Goal: Transaction & Acquisition: Purchase product/service

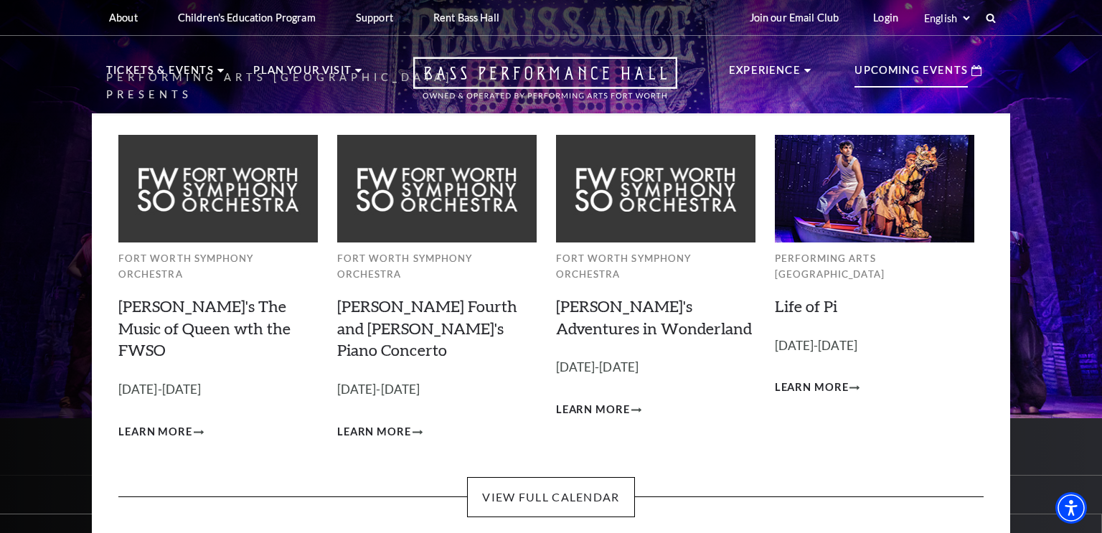
click at [918, 73] on p "Upcoming Events" at bounding box center [910, 75] width 113 height 26
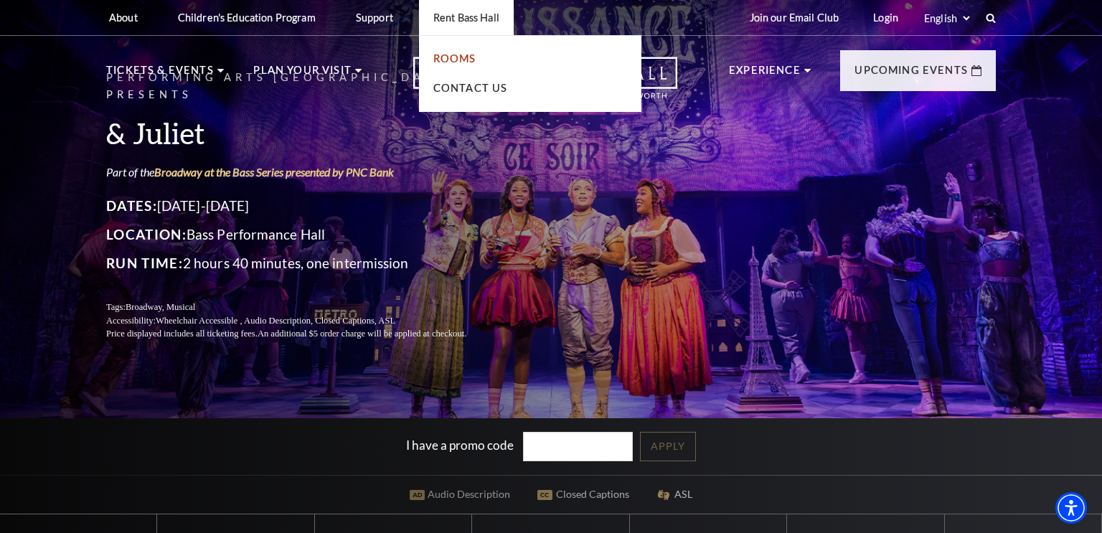
click at [458, 63] on link "Rooms" at bounding box center [454, 58] width 43 height 12
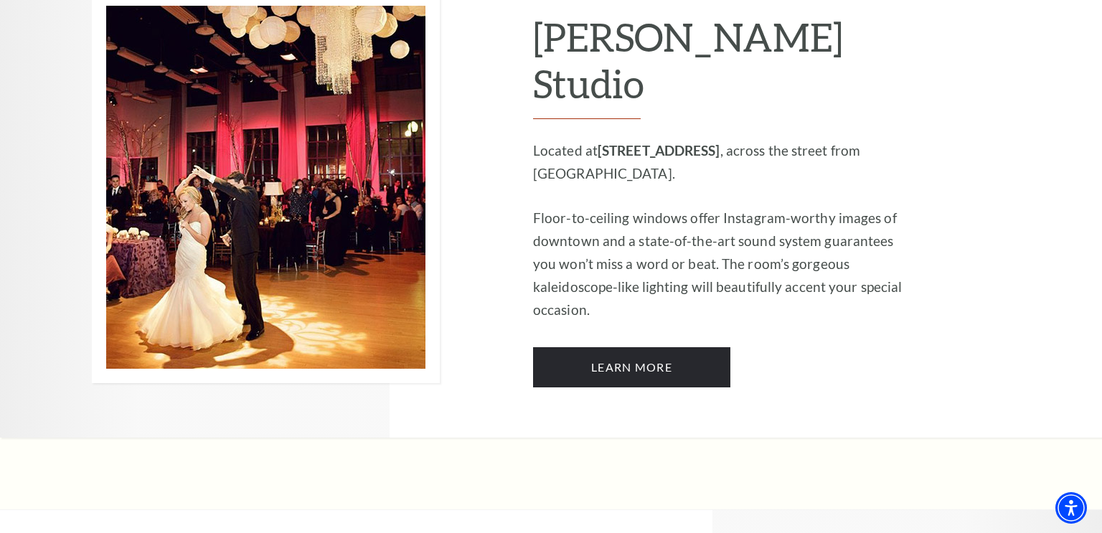
scroll to position [1284, 0]
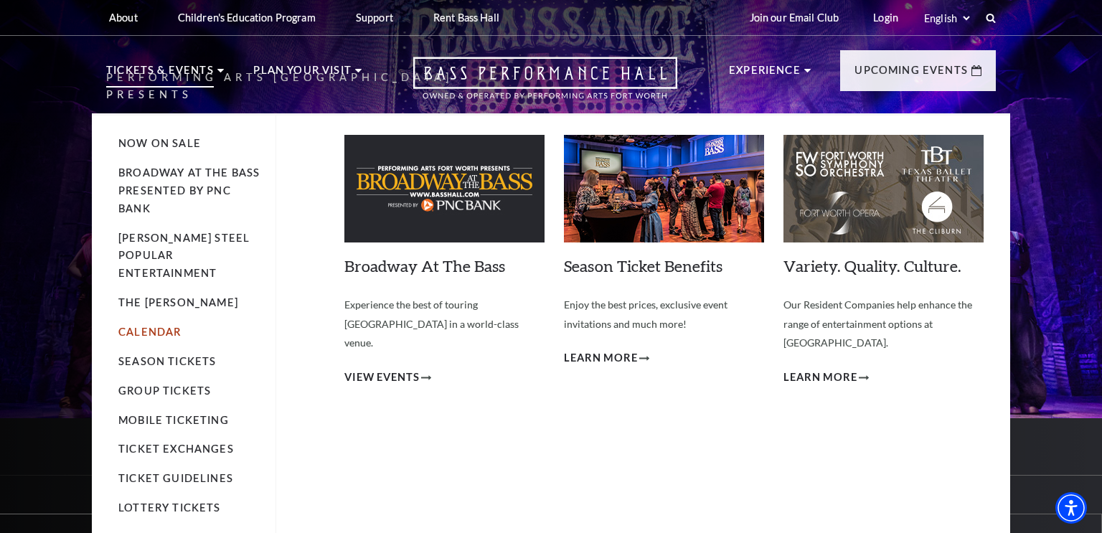
click at [159, 326] on link "Calendar" at bounding box center [149, 332] width 62 height 12
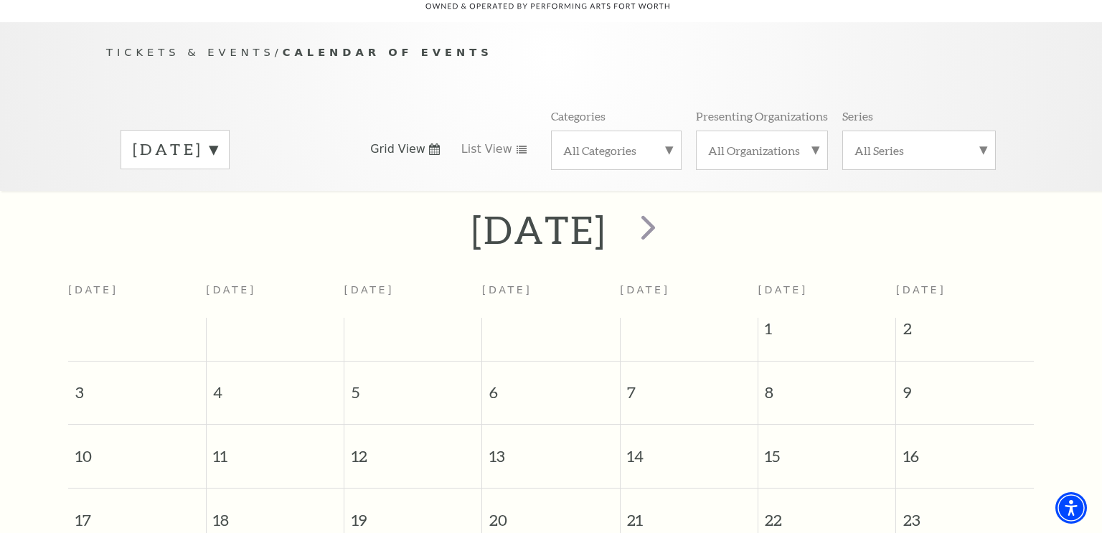
scroll to position [126, 0]
click at [159, 314] on td at bounding box center [137, 328] width 138 height 29
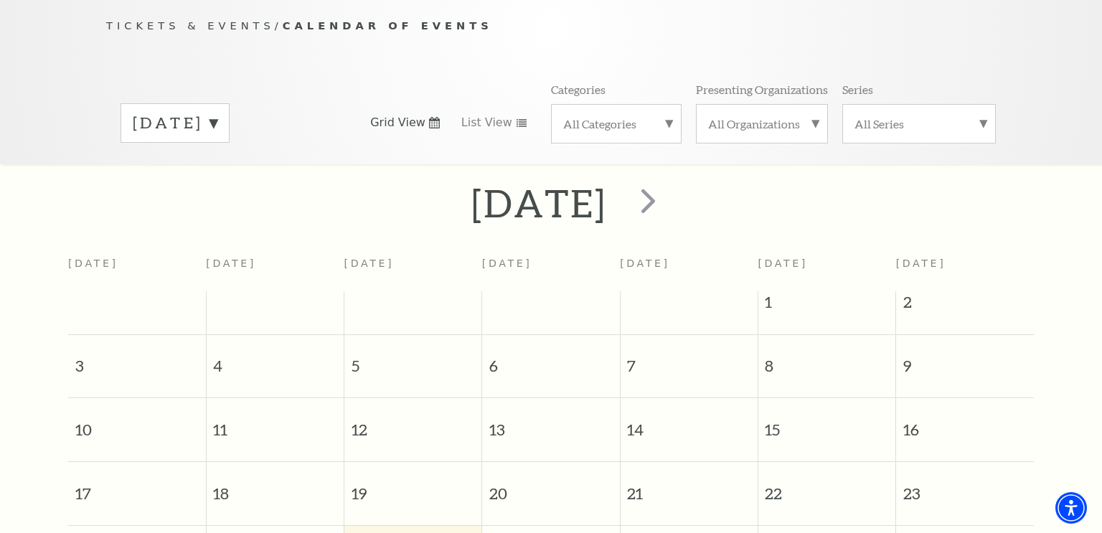
scroll to position [0, 0]
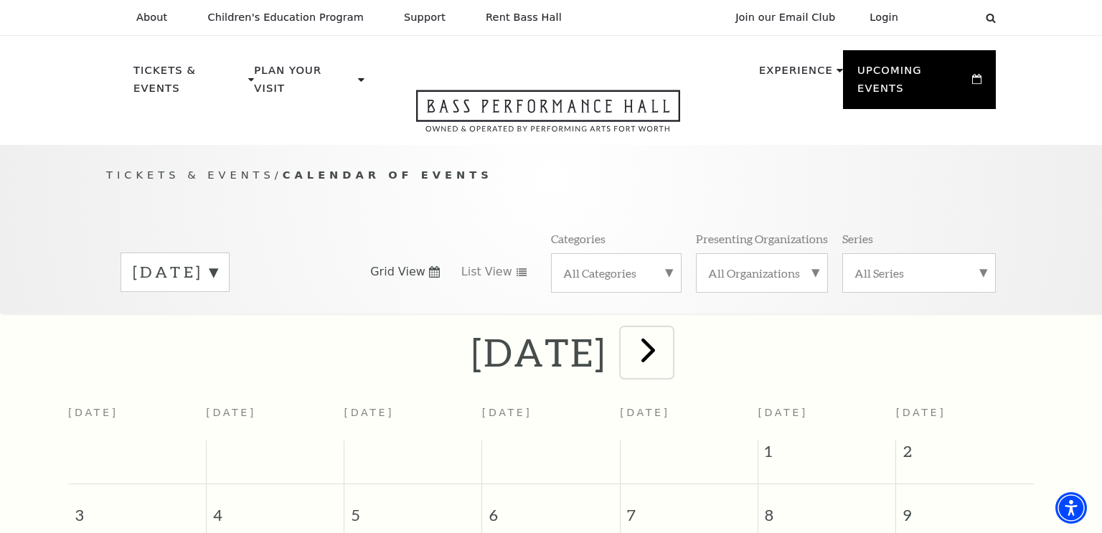
click at [669, 329] on span "next" at bounding box center [648, 349] width 41 height 41
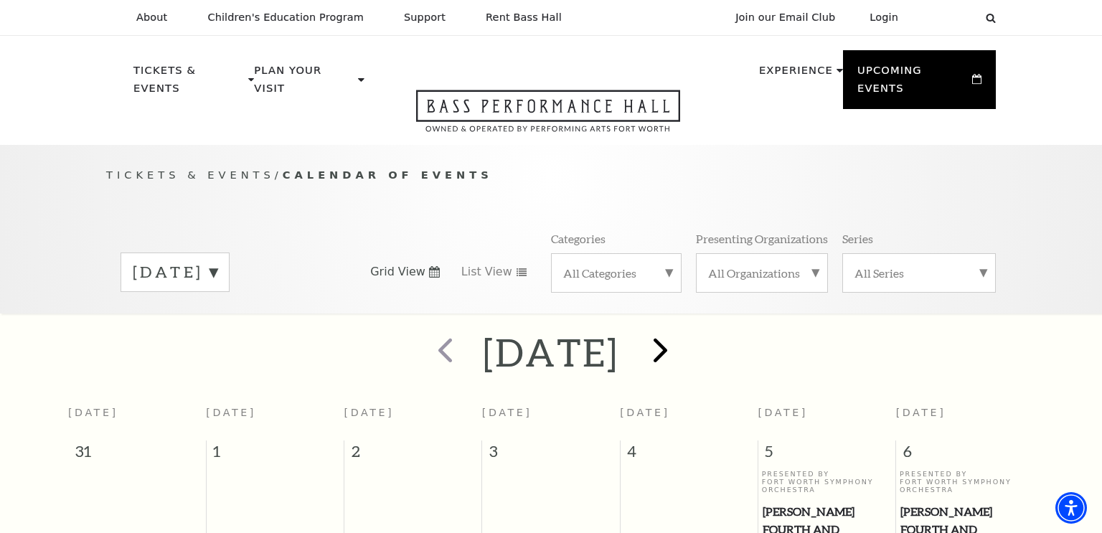
scroll to position [126, 0]
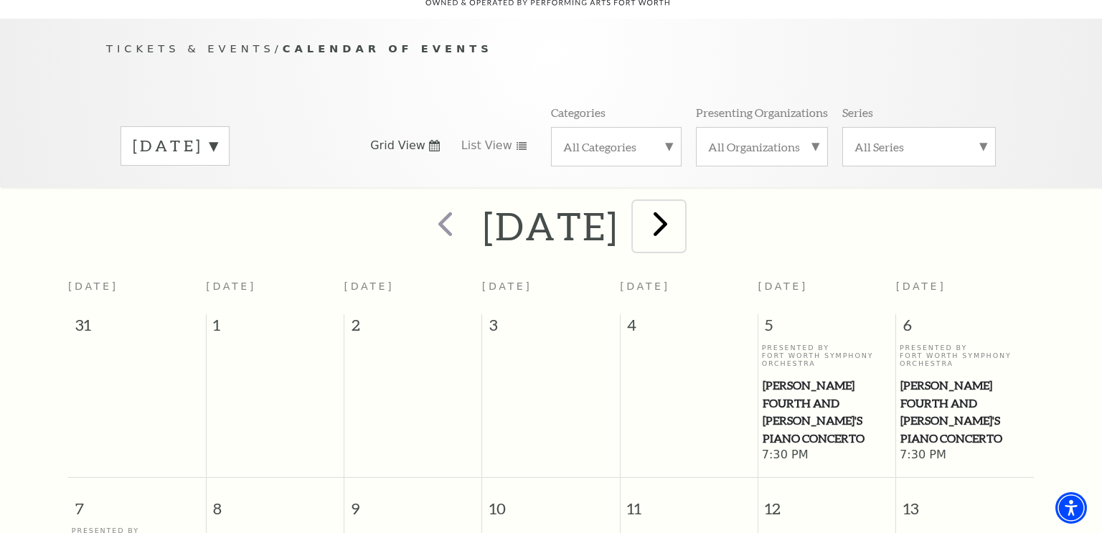
click at [681, 221] on span "next" at bounding box center [660, 223] width 41 height 41
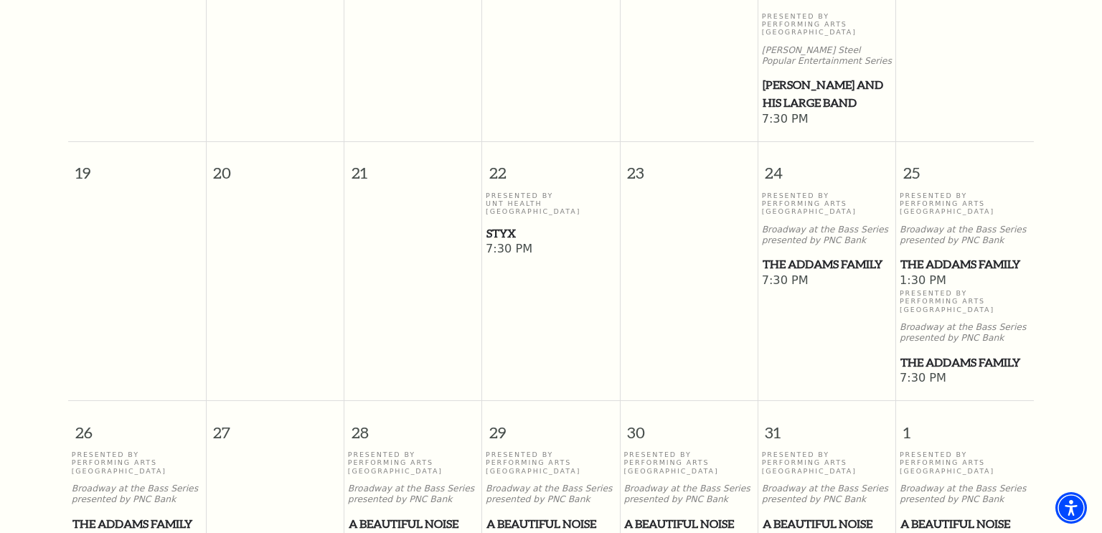
scroll to position [843, 0]
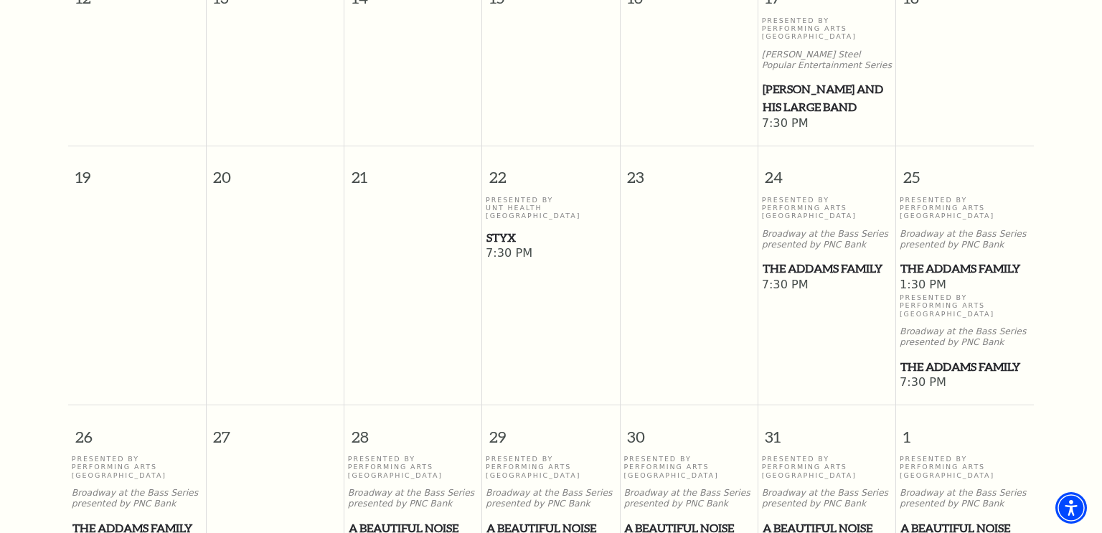
click at [501, 196] on p "Presented By UNT Health Fort Worth" at bounding box center [551, 208] width 131 height 24
click at [498, 229] on span "Styx" at bounding box center [550, 238] width 129 height 18
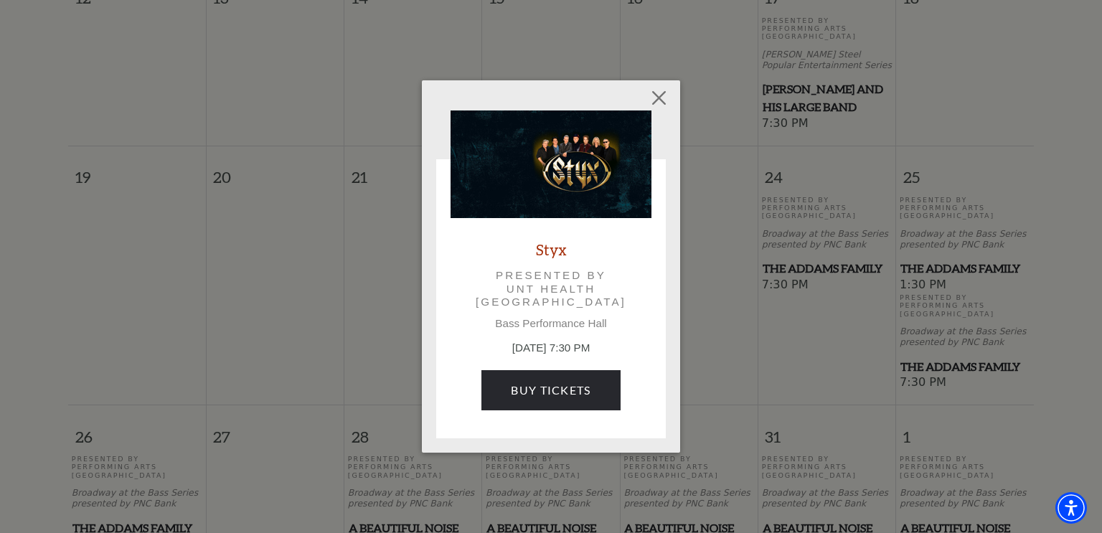
click at [498, 207] on img at bounding box center [551, 164] width 201 height 108
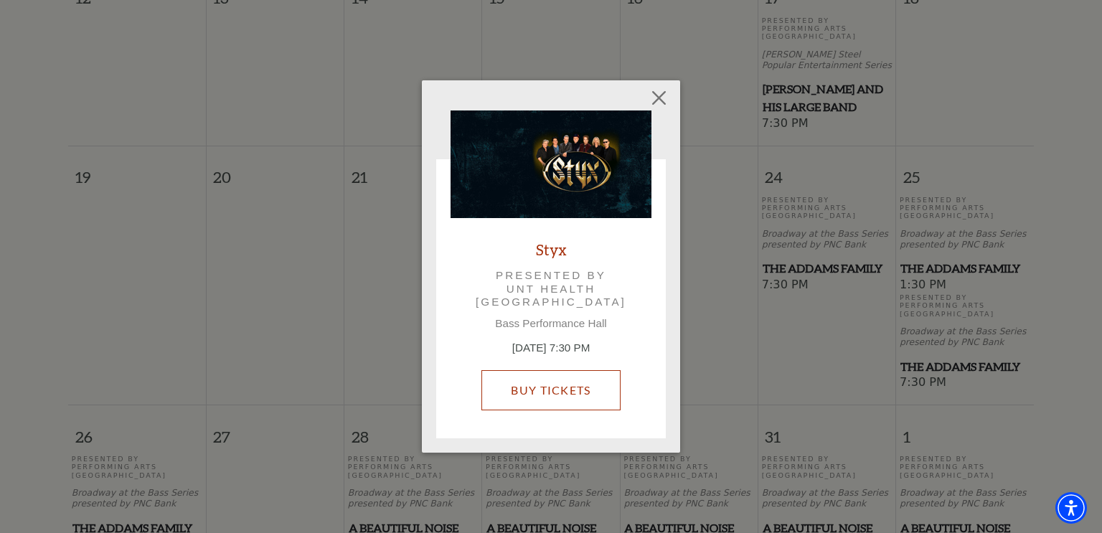
click at [550, 392] on link "Buy Tickets" at bounding box center [550, 390] width 138 height 40
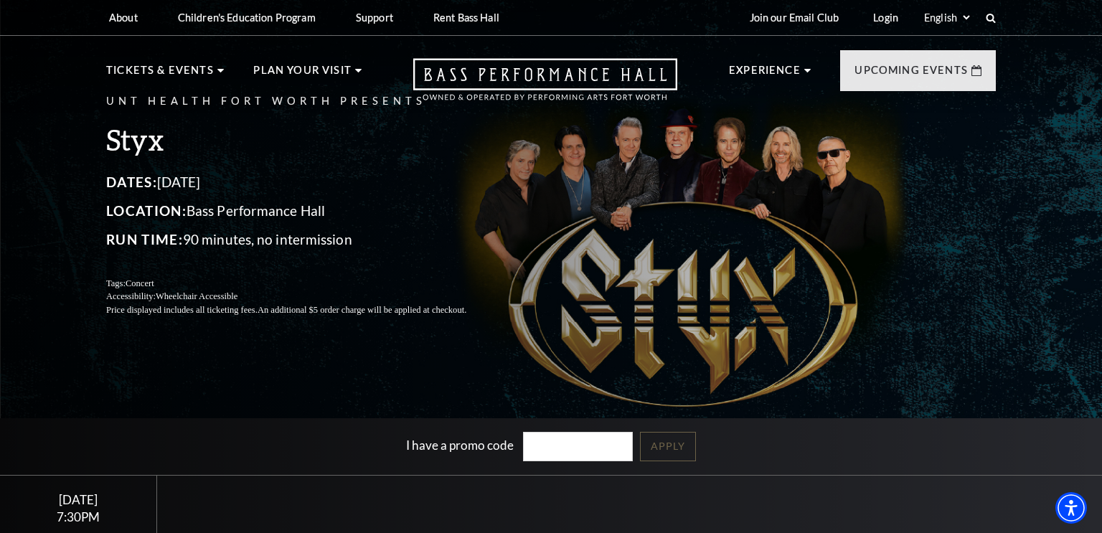
click at [664, 300] on div "UNT Health Fort Worth Presents Styx Dates: October 22, 2025 Location: Bass Perf…" at bounding box center [551, 204] width 918 height 253
click at [597, 80] on use "Open this option" at bounding box center [545, 80] width 264 height 42
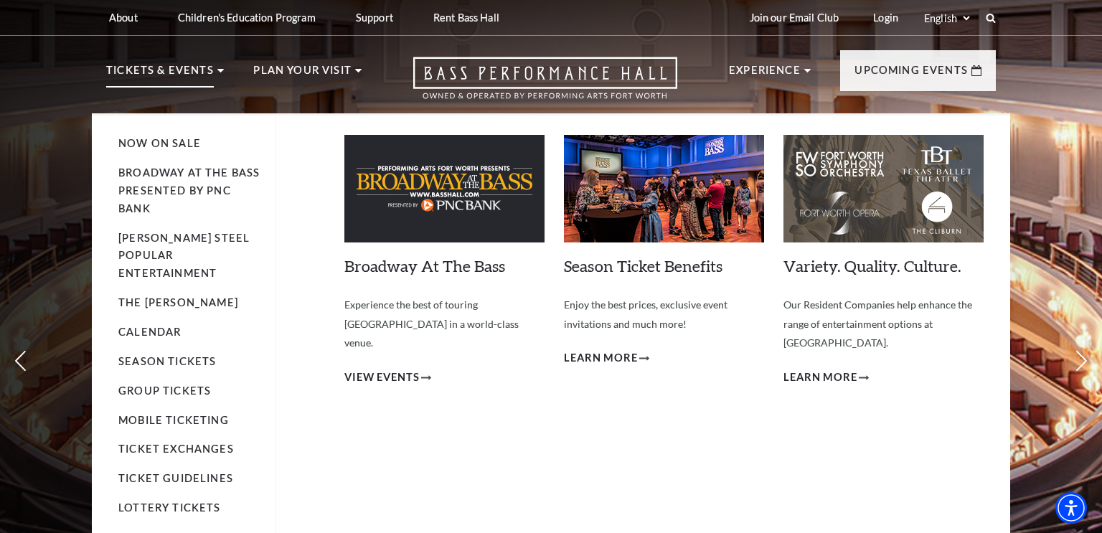
click at [207, 78] on p "Tickets & Events" at bounding box center [160, 75] width 108 height 26
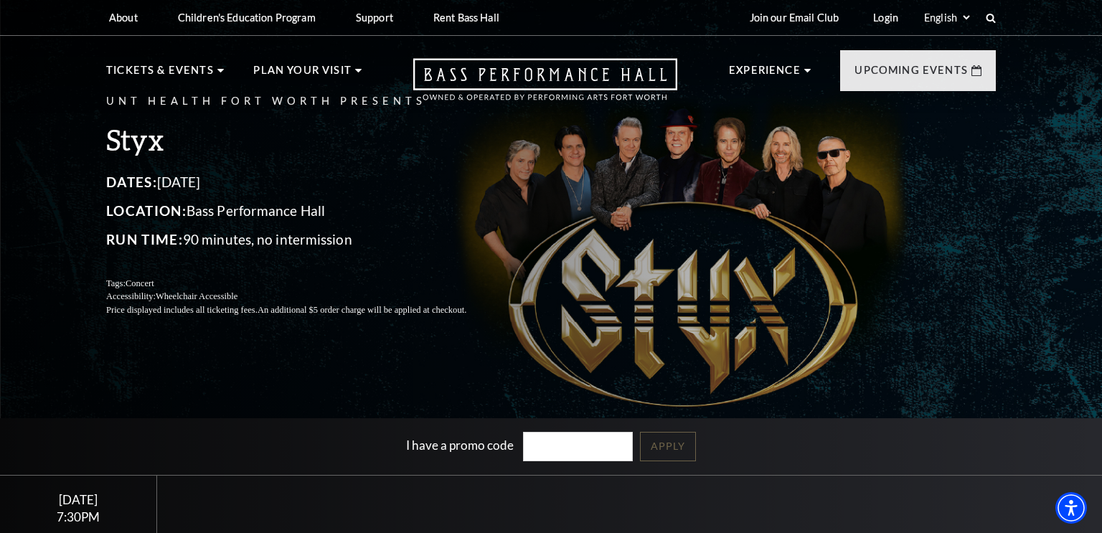
click at [727, 255] on div "UNT Health Fort Worth Presents Styx Dates: [DATE] Location: [GEOGRAPHIC_DATA] R…" at bounding box center [551, 204] width 918 height 253
click at [794, 161] on div "UNT Health Fort Worth Presents Styx Dates: [DATE] Location: [GEOGRAPHIC_DATA] R…" at bounding box center [551, 204] width 918 height 253
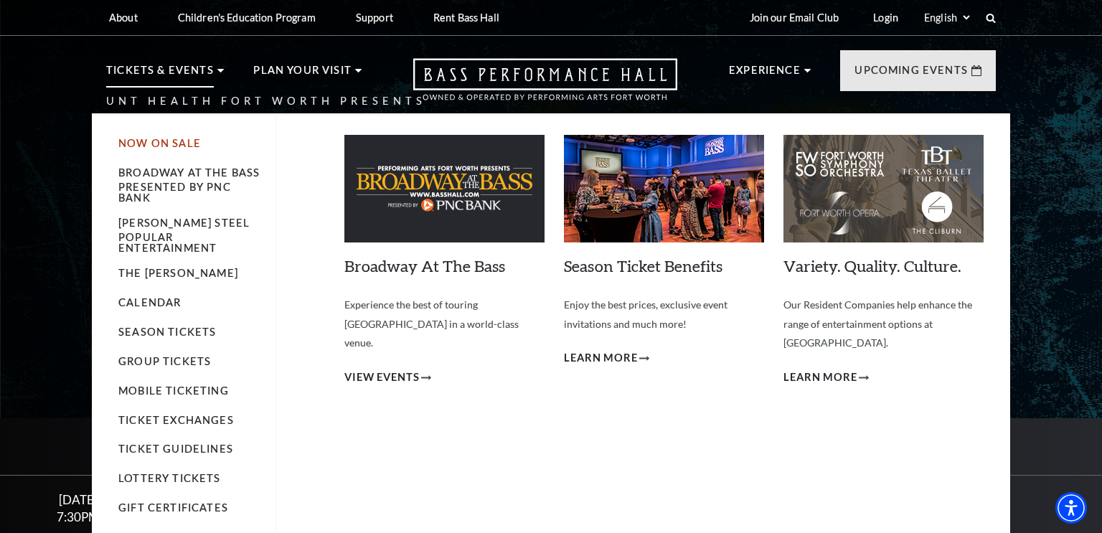
click at [168, 144] on link "Now On Sale" at bounding box center [159, 143] width 83 height 12
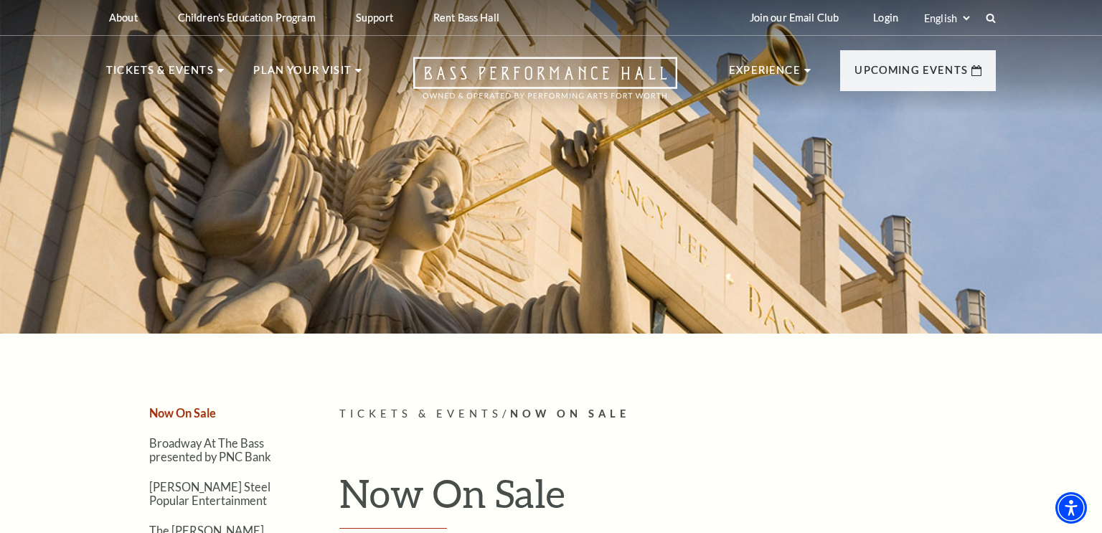
click at [168, 143] on div at bounding box center [551, 162] width 1102 height 342
click at [557, 419] on span "Now On Sale" at bounding box center [570, 414] width 120 height 12
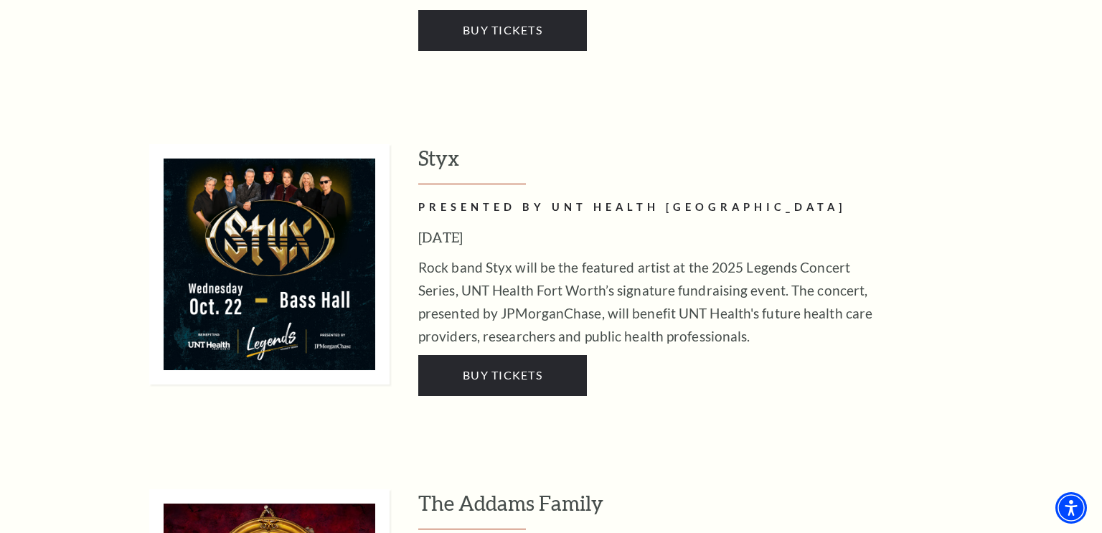
scroll to position [2818, 0]
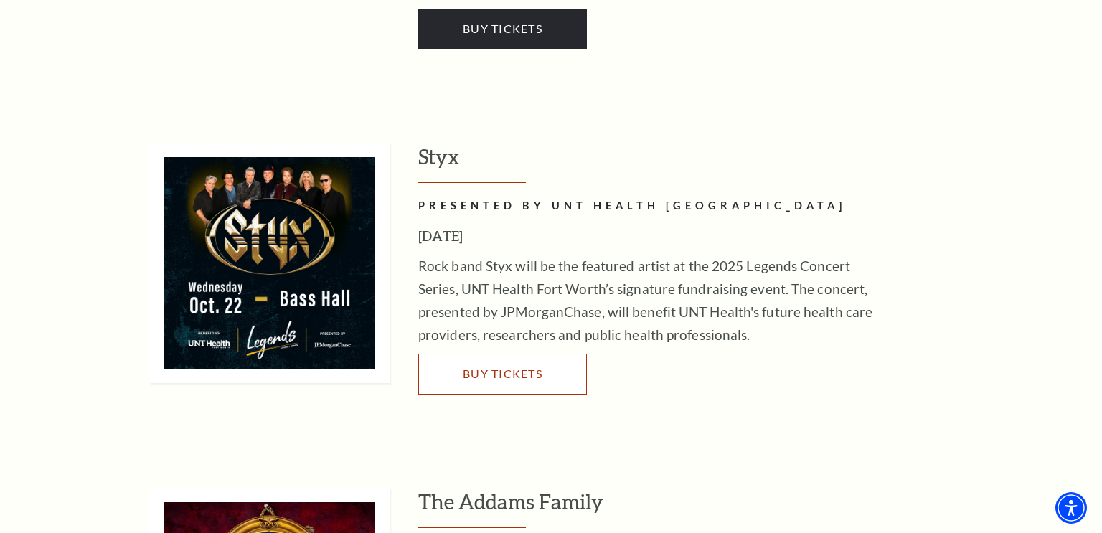
click at [524, 367] on span "Buy Tickets" at bounding box center [503, 374] width 80 height 14
click at [519, 367] on span "Buy Tickets" at bounding box center [503, 374] width 80 height 14
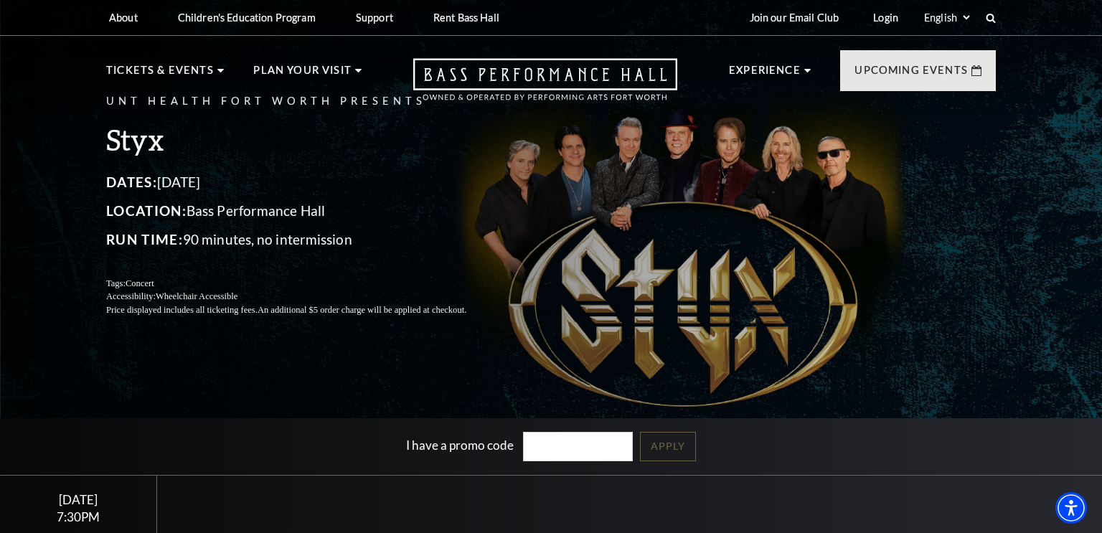
click at [691, 295] on div "UNT Health Fort Worth Presents Styx Dates: [DATE] Location: [GEOGRAPHIC_DATA] R…" at bounding box center [551, 204] width 918 height 253
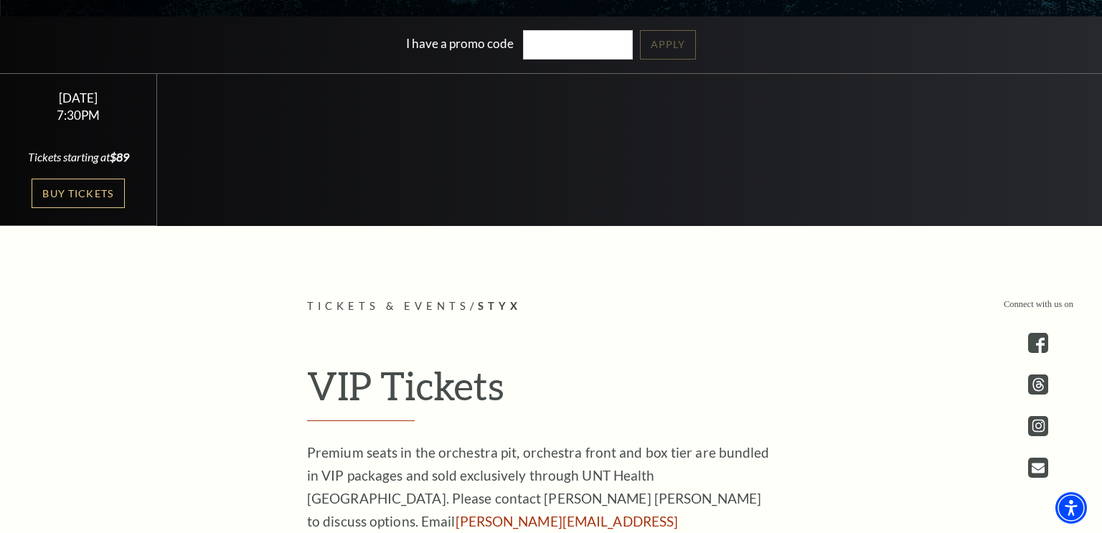
scroll to position [408, 0]
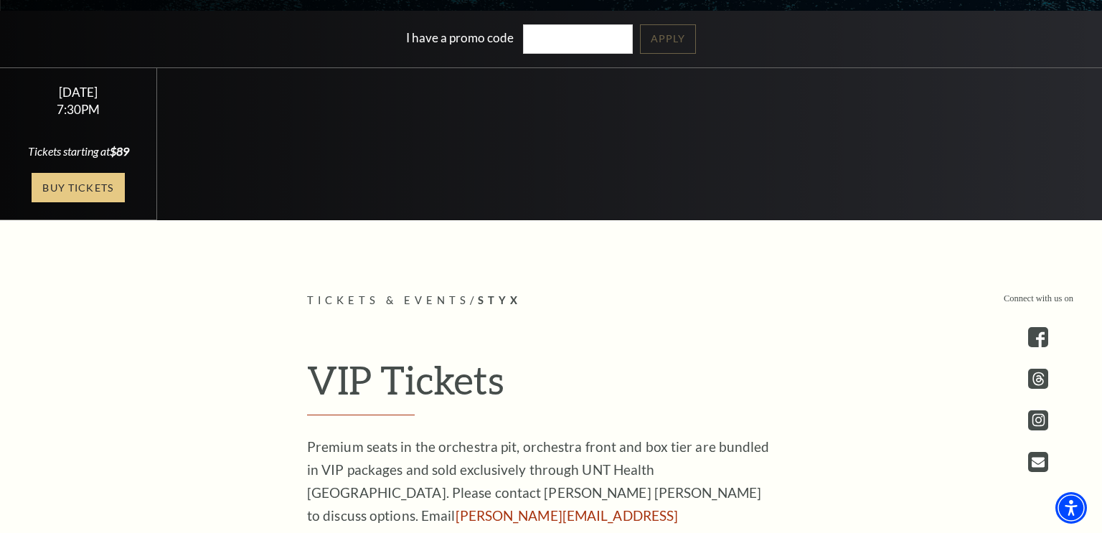
click at [78, 202] on link "Buy Tickets" at bounding box center [78, 187] width 93 height 29
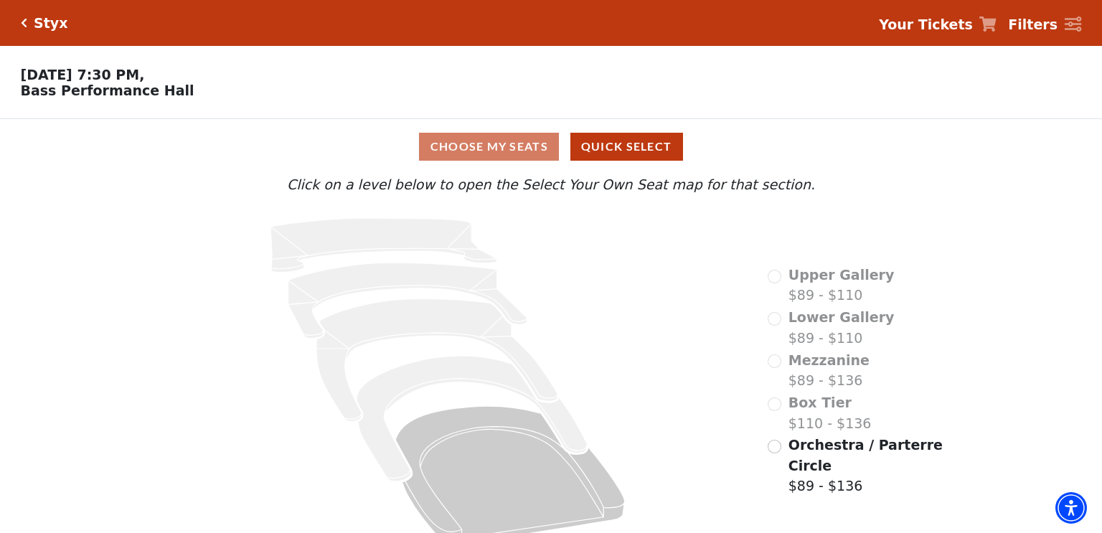
scroll to position [22, 0]
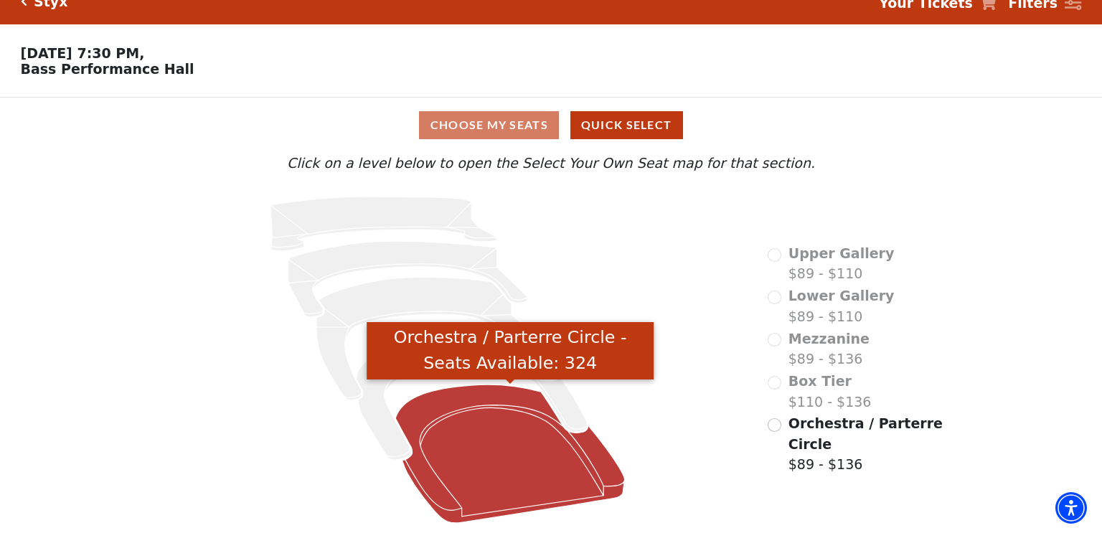
click at [446, 458] on icon "Orchestra / Parterre Circle - Seats Available: 324" at bounding box center [509, 454] width 229 height 138
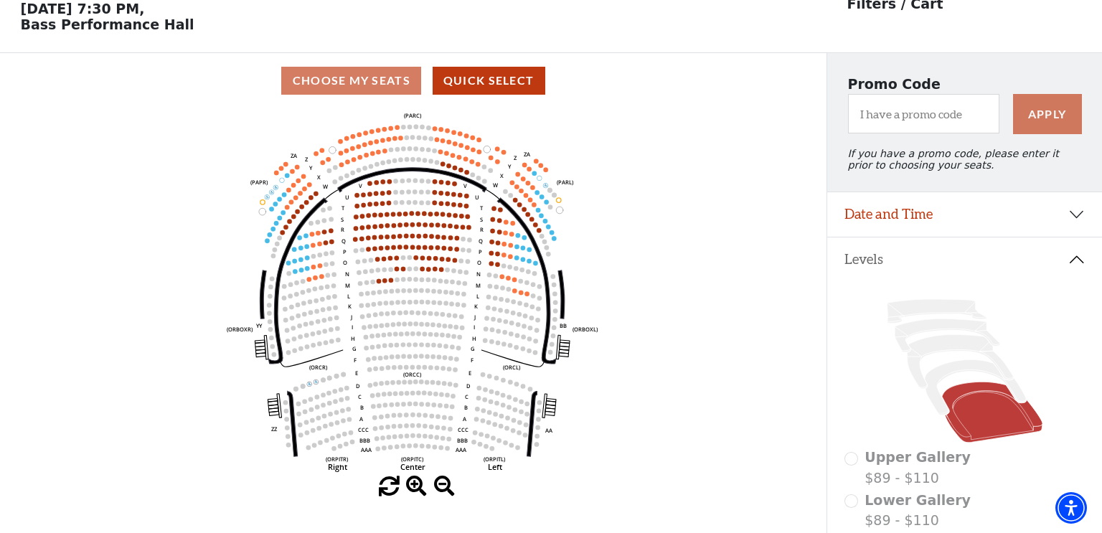
scroll to position [66, 0]
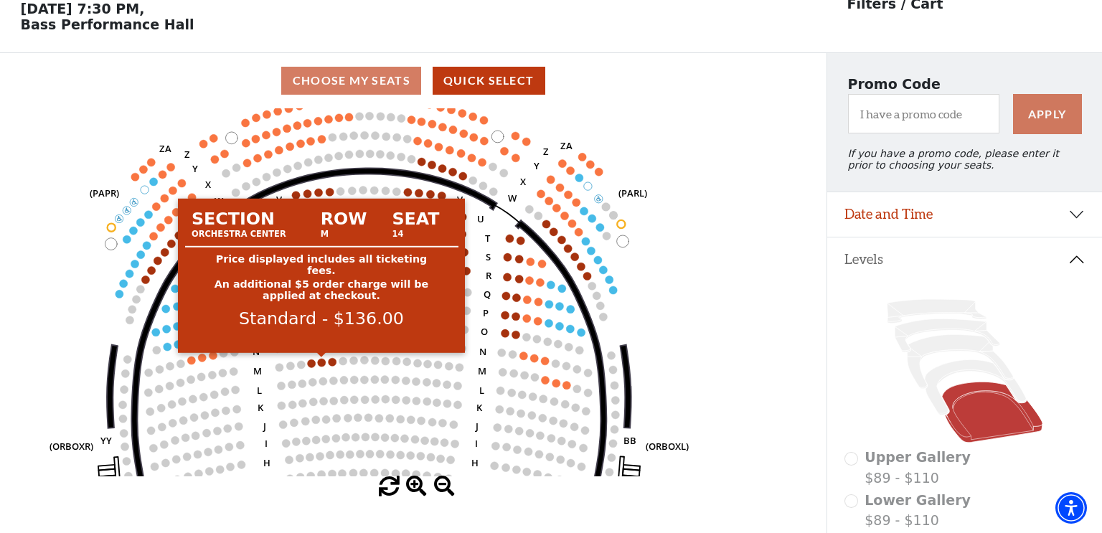
click at [322, 362] on circle at bounding box center [322, 363] width 8 height 8
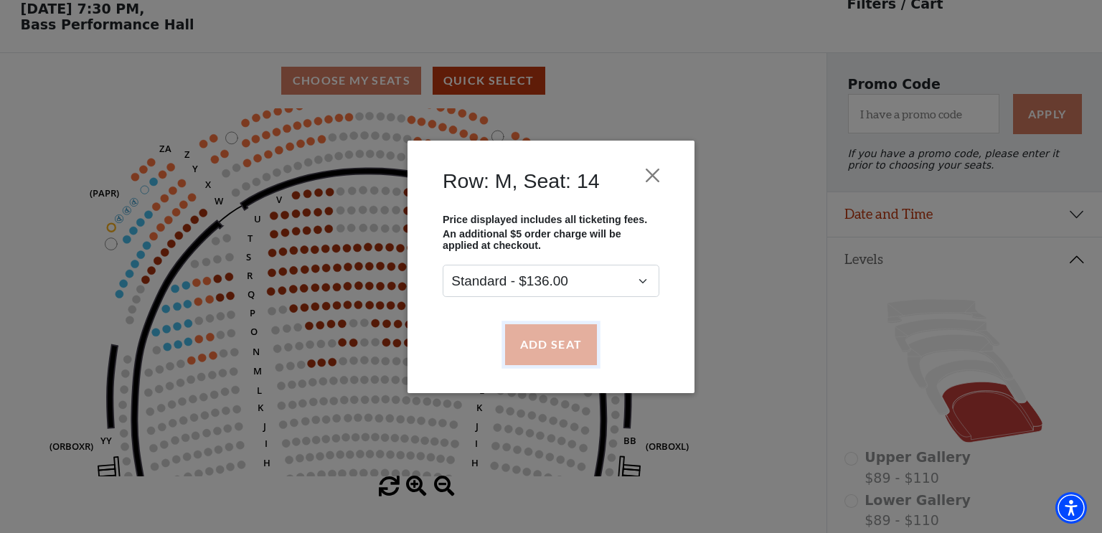
click at [547, 346] on button "Add Seat" at bounding box center [551, 344] width 92 height 40
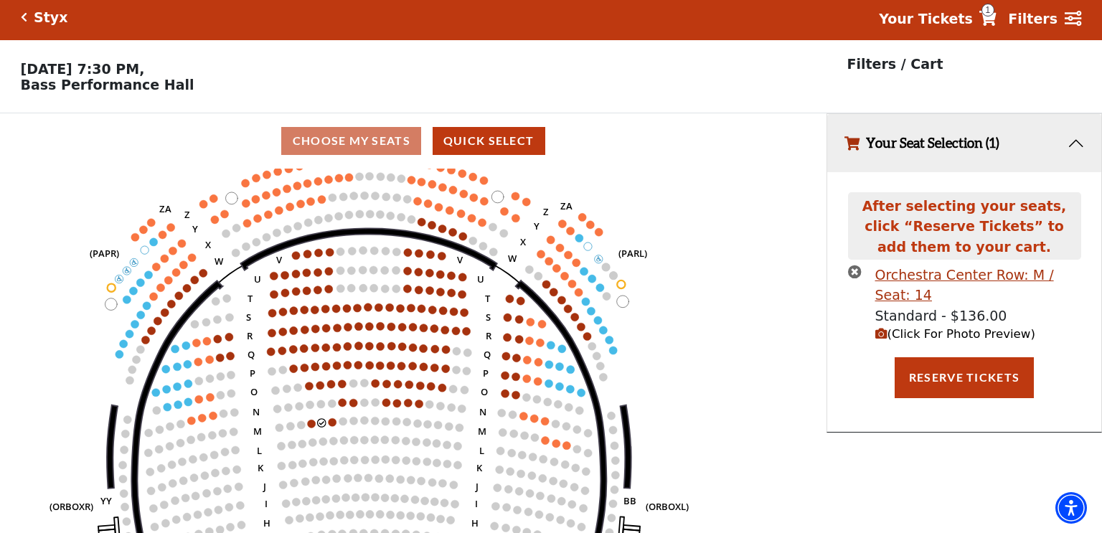
scroll to position [0, 0]
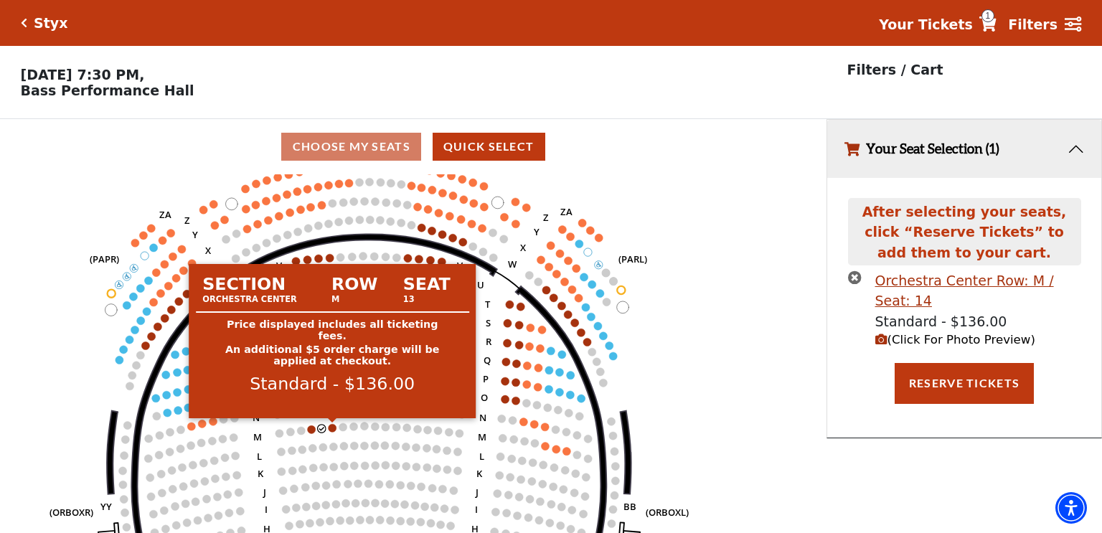
click at [332, 428] on circle at bounding box center [333, 428] width 8 height 8
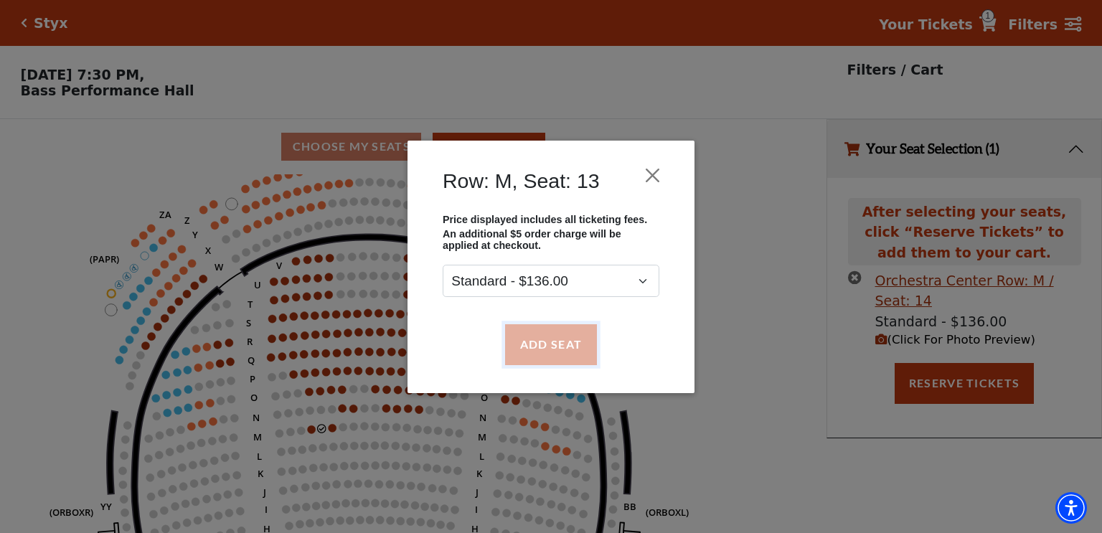
click at [556, 347] on button "Add Seat" at bounding box center [551, 344] width 92 height 40
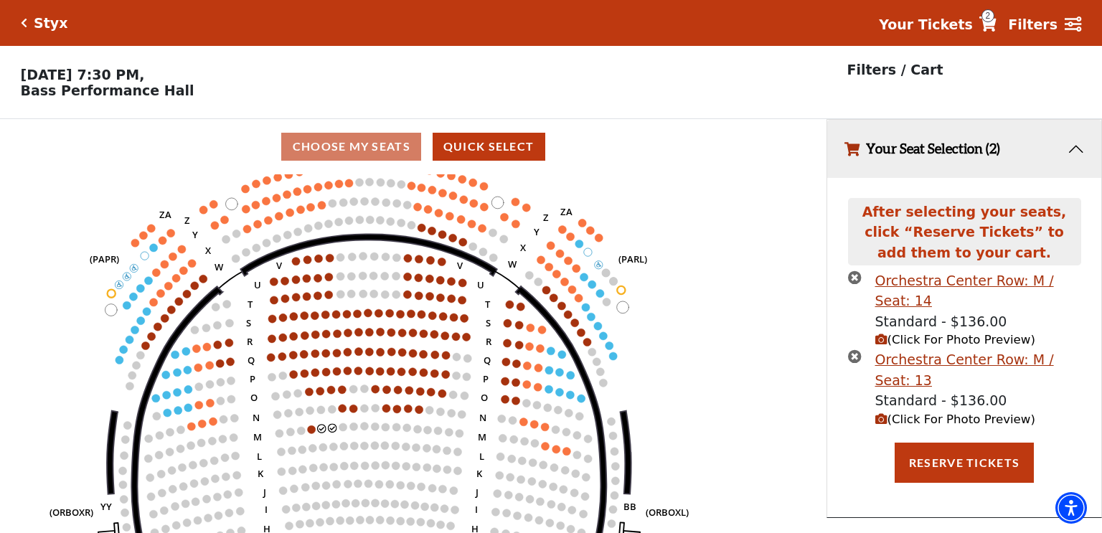
click at [882, 415] on icon "(Click For Photo Preview)" at bounding box center [881, 419] width 12 height 12
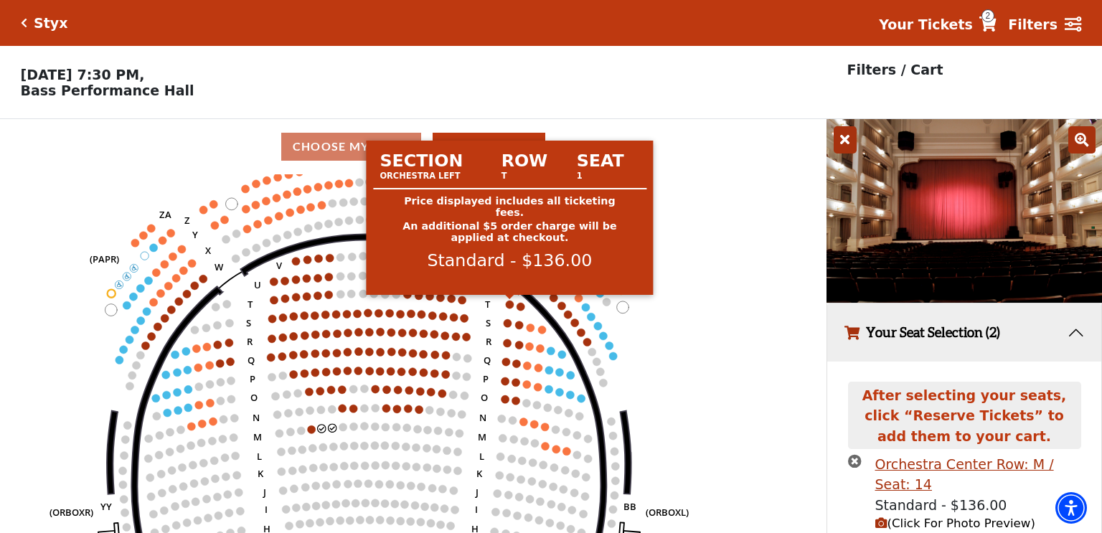
click at [509, 306] on circle at bounding box center [510, 305] width 8 height 8
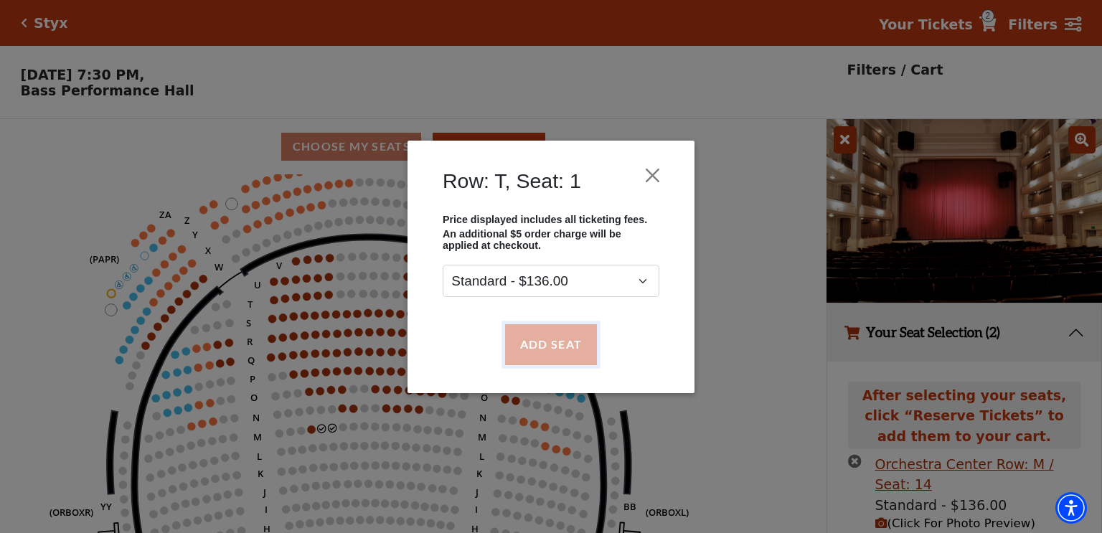
click at [524, 339] on button "Add Seat" at bounding box center [551, 344] width 92 height 40
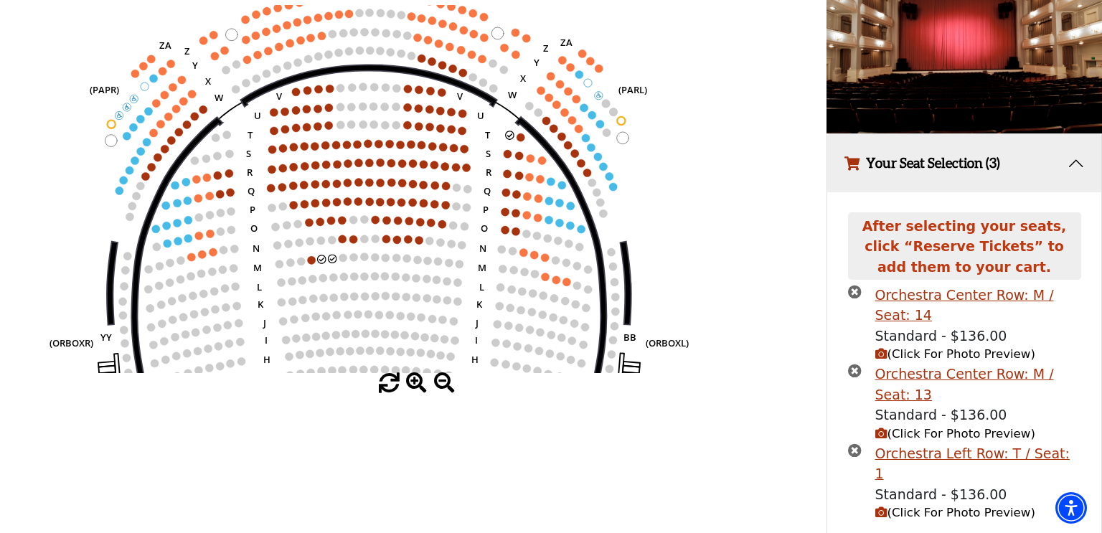
scroll to position [192, 0]
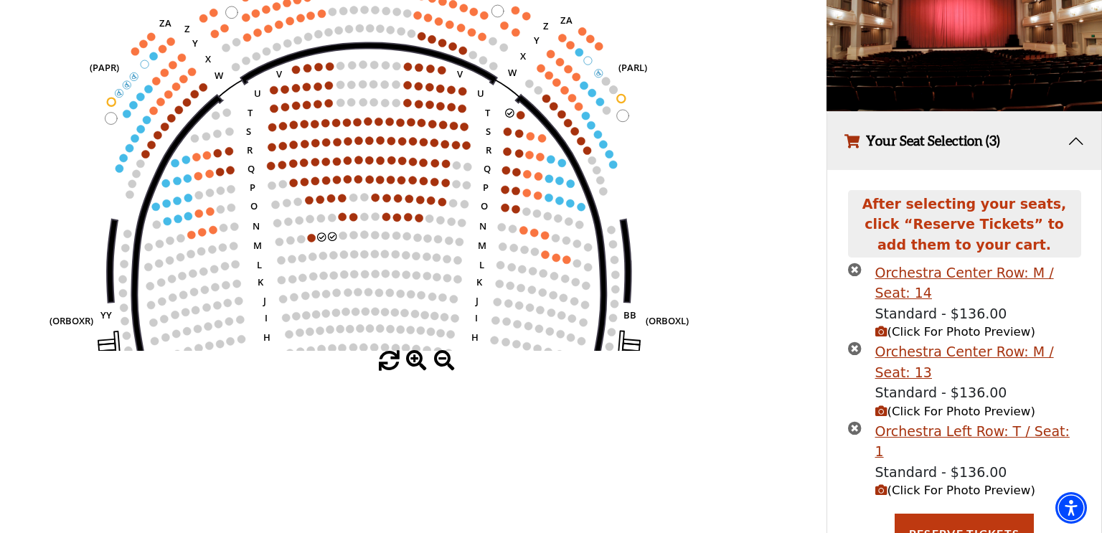
click at [882, 484] on icon "(Click For Photo Preview)" at bounding box center [881, 490] width 12 height 12
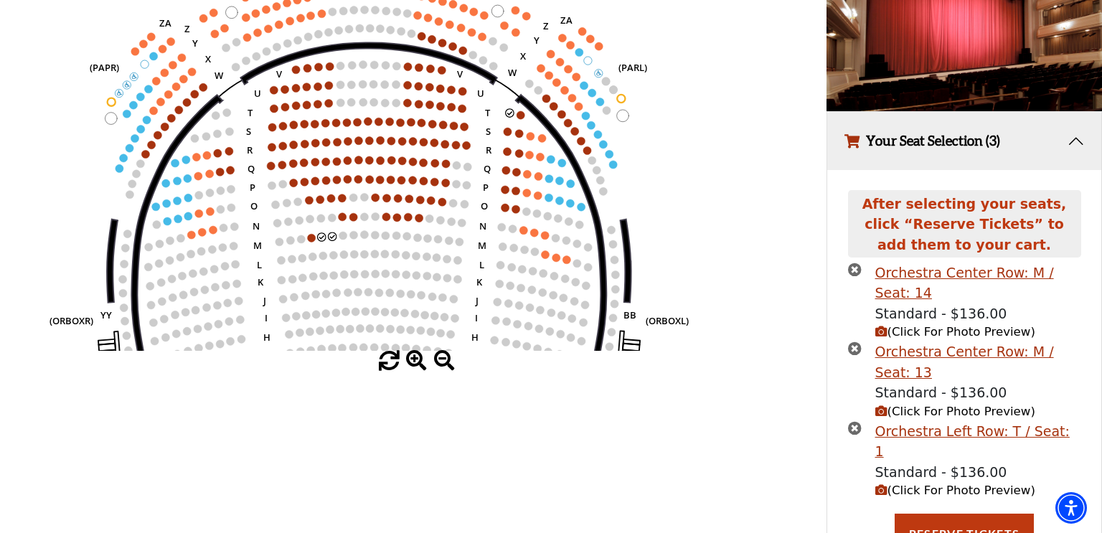
click at [877, 411] on icon "(Click For Photo Preview)" at bounding box center [881, 411] width 12 height 12
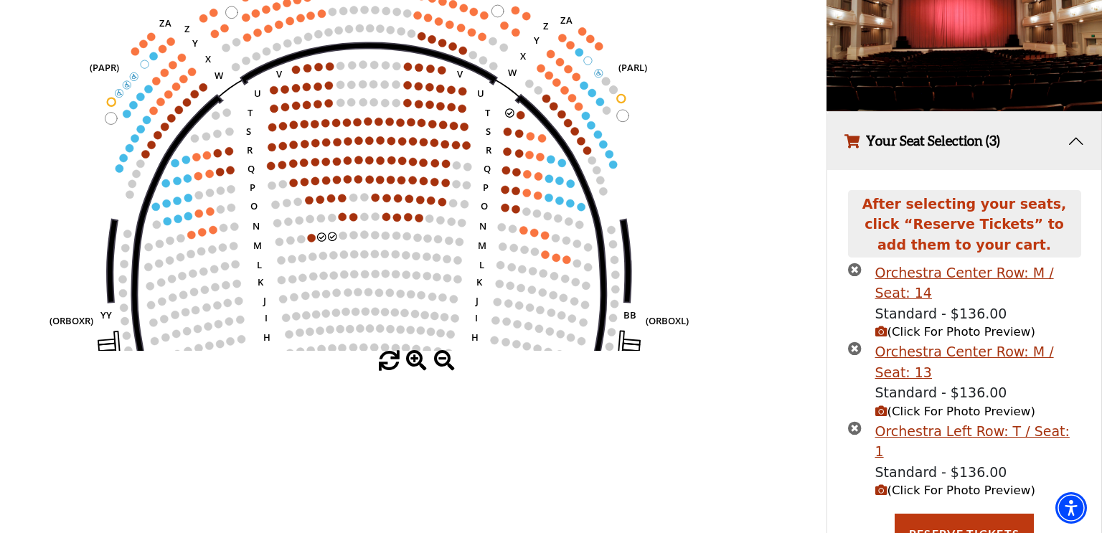
click at [879, 484] on icon "(Click For Photo Preview)" at bounding box center [881, 490] width 12 height 12
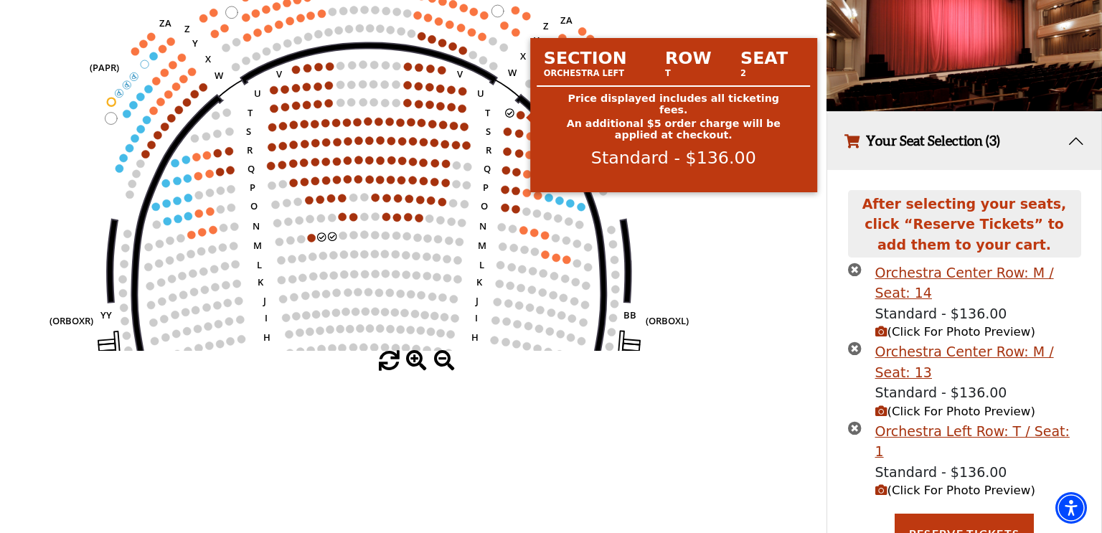
click at [517, 116] on circle at bounding box center [521, 115] width 8 height 8
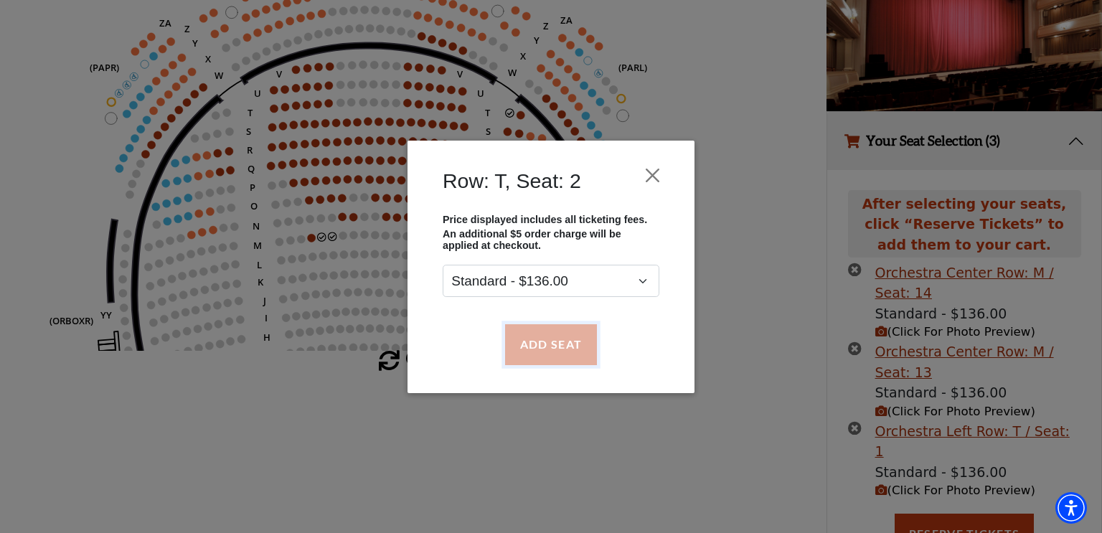
click at [566, 347] on button "Add Seat" at bounding box center [551, 344] width 92 height 40
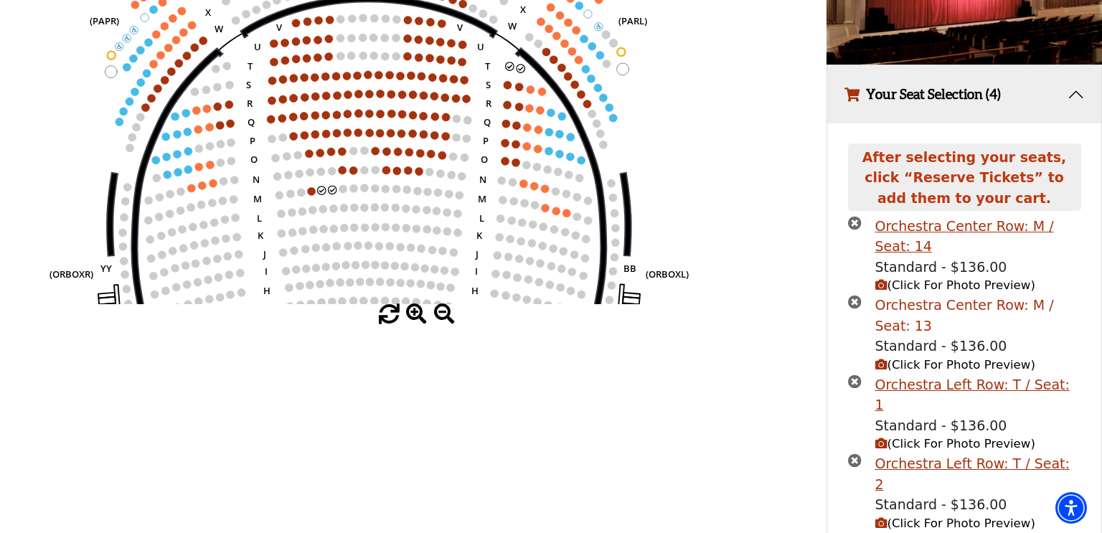
scroll to position [285, 0]
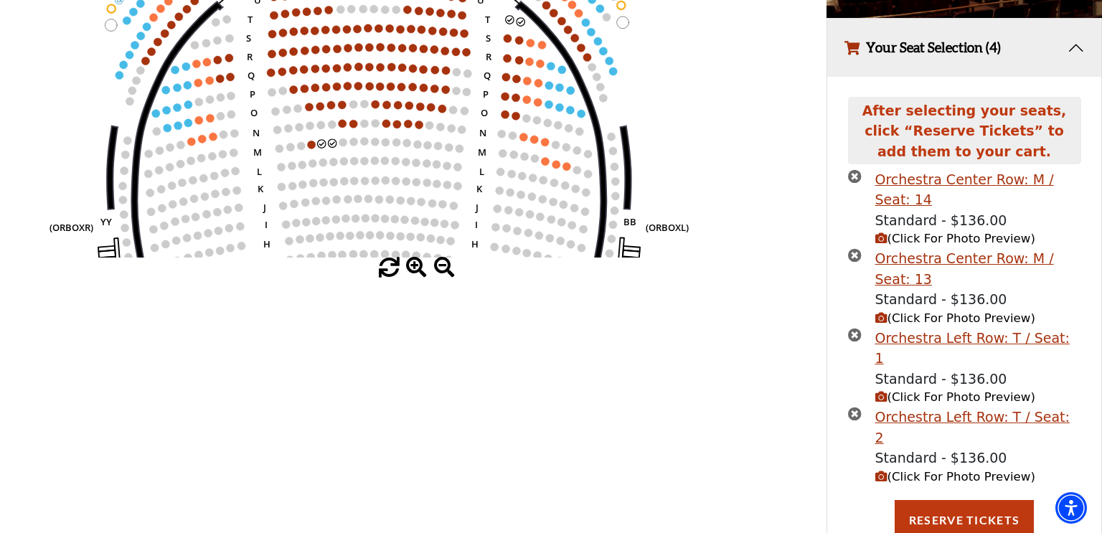
click at [880, 471] on icon "(Click For Photo Preview)" at bounding box center [881, 477] width 12 height 12
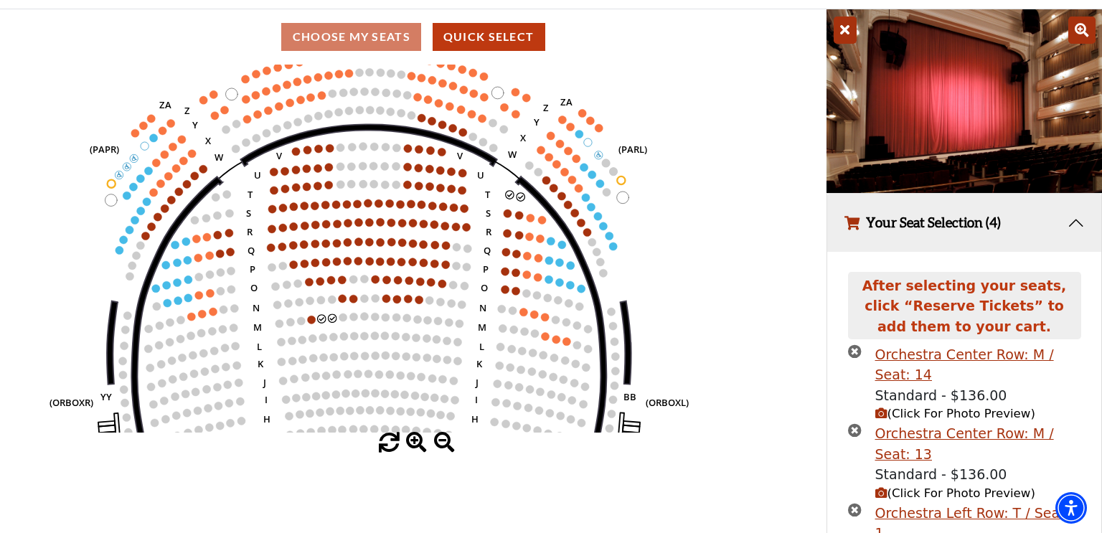
scroll to position [110, 0]
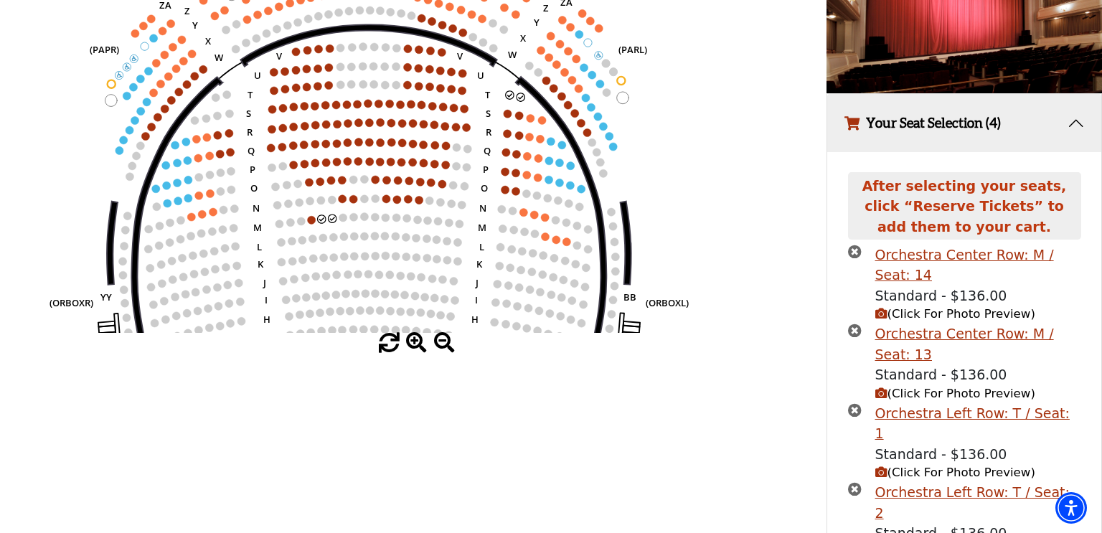
click at [856, 247] on icon "times-circle" at bounding box center [855, 252] width 14 height 14
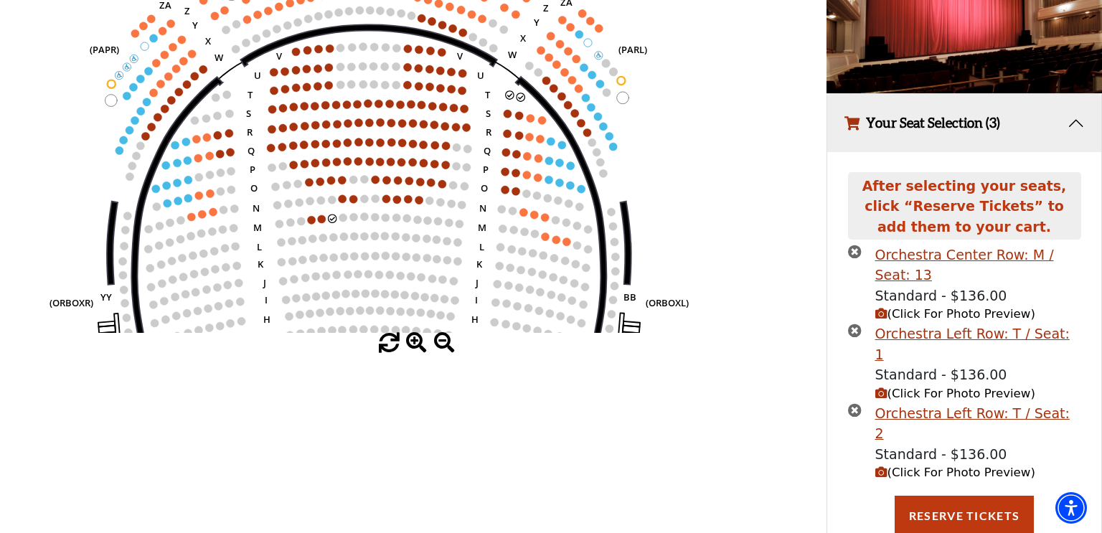
scroll to position [206, 0]
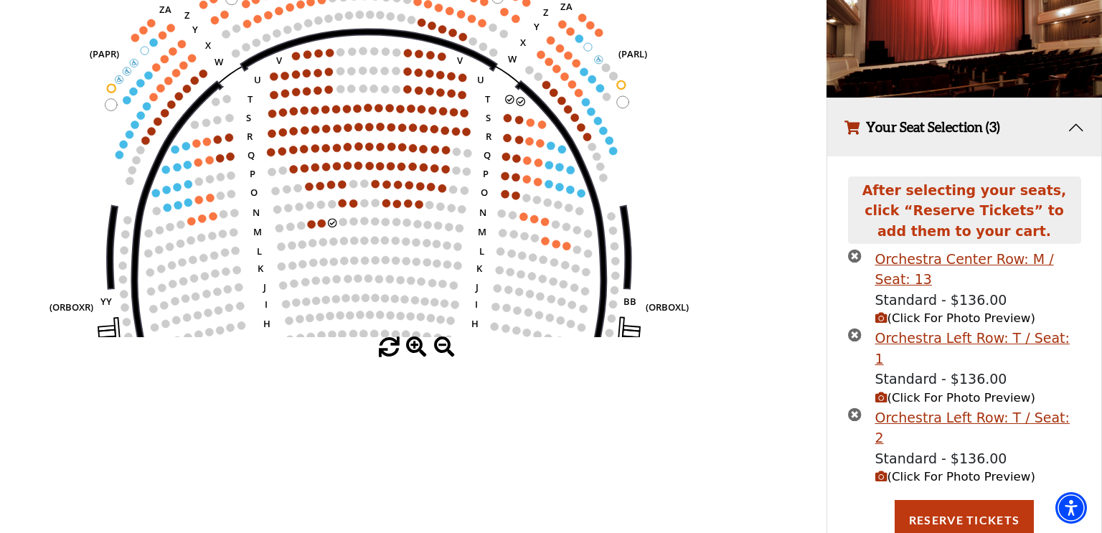
click at [857, 331] on icon "times-circle" at bounding box center [855, 335] width 14 height 14
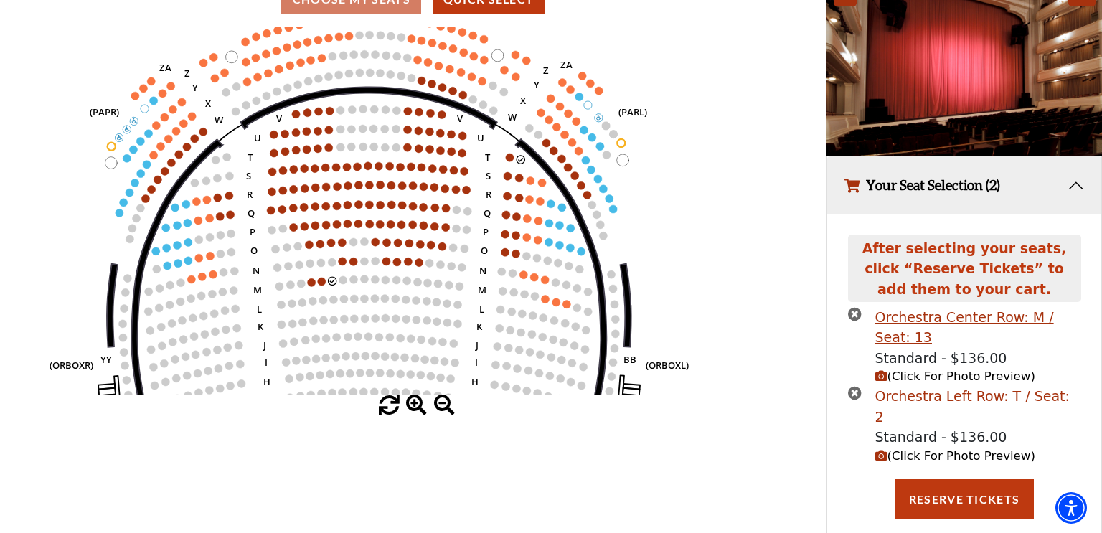
click at [852, 316] on icon "times-circle" at bounding box center [855, 314] width 14 height 14
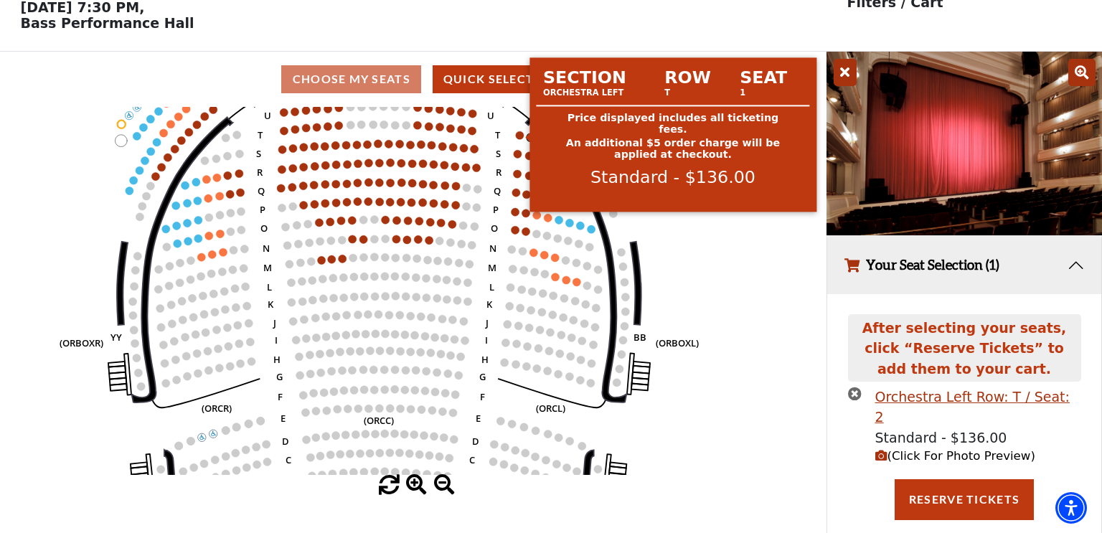
click at [517, 133] on circle at bounding box center [520, 135] width 8 height 8
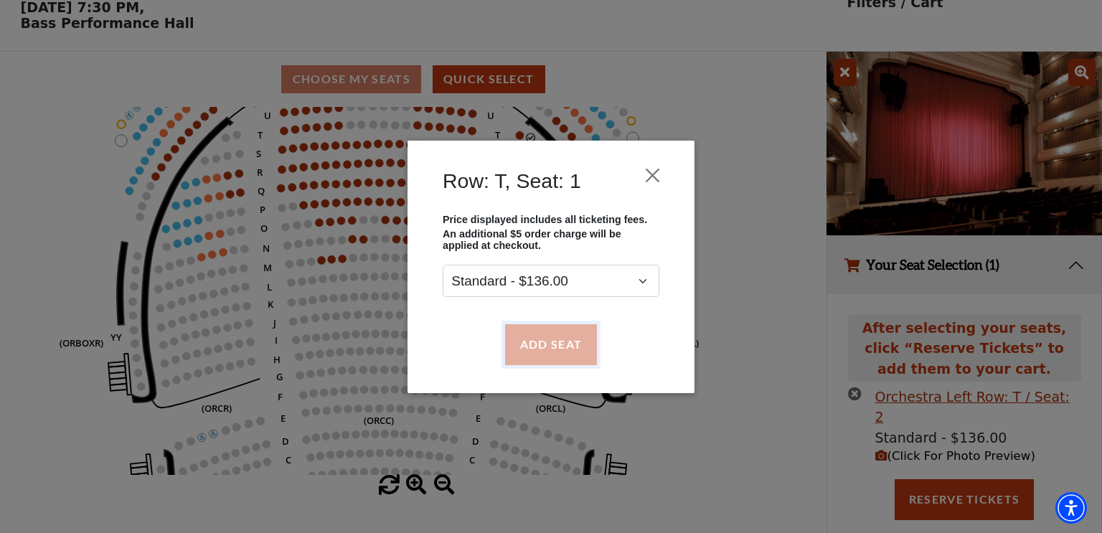
click at [547, 341] on button "Add Seat" at bounding box center [551, 344] width 92 height 40
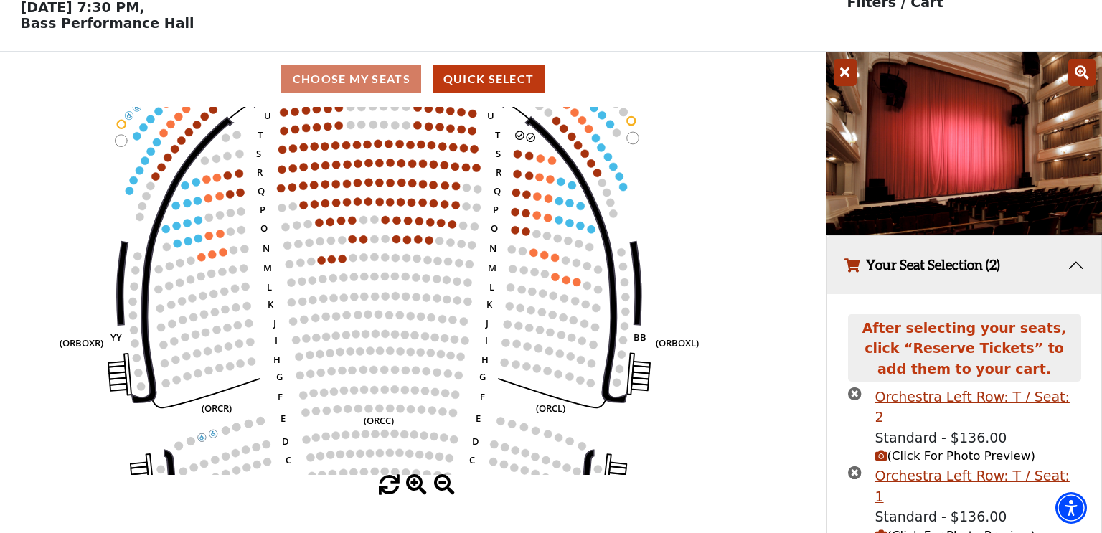
scroll to position [92, 0]
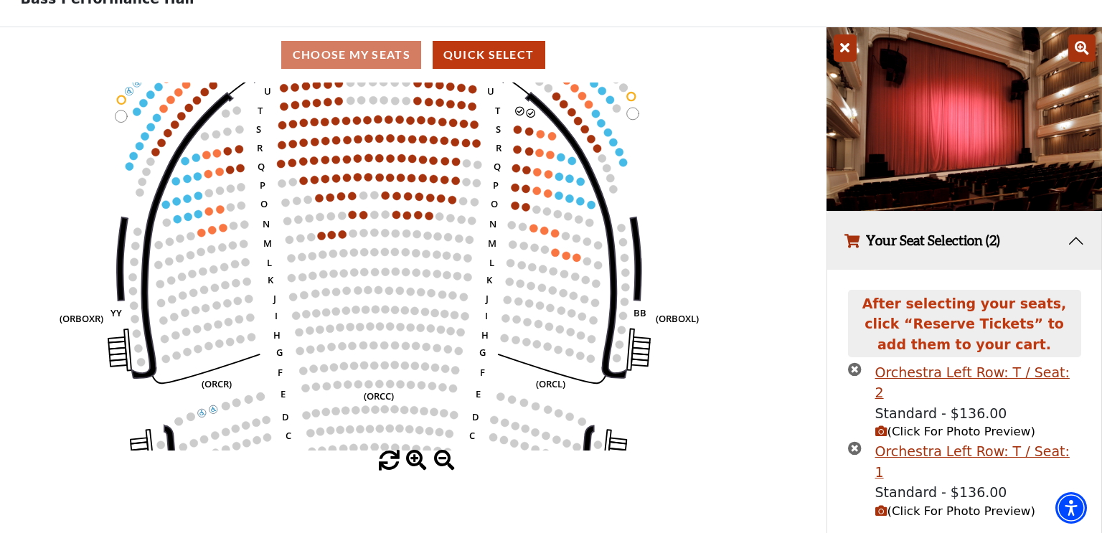
click at [657, 150] on icon "Left (ORPITL) Right (ORPITR) Center (ORPITC) ZZ AA YY BB ZA ZA (ORCL) (ORCR) (O…" at bounding box center [414, 267] width 744 height 368
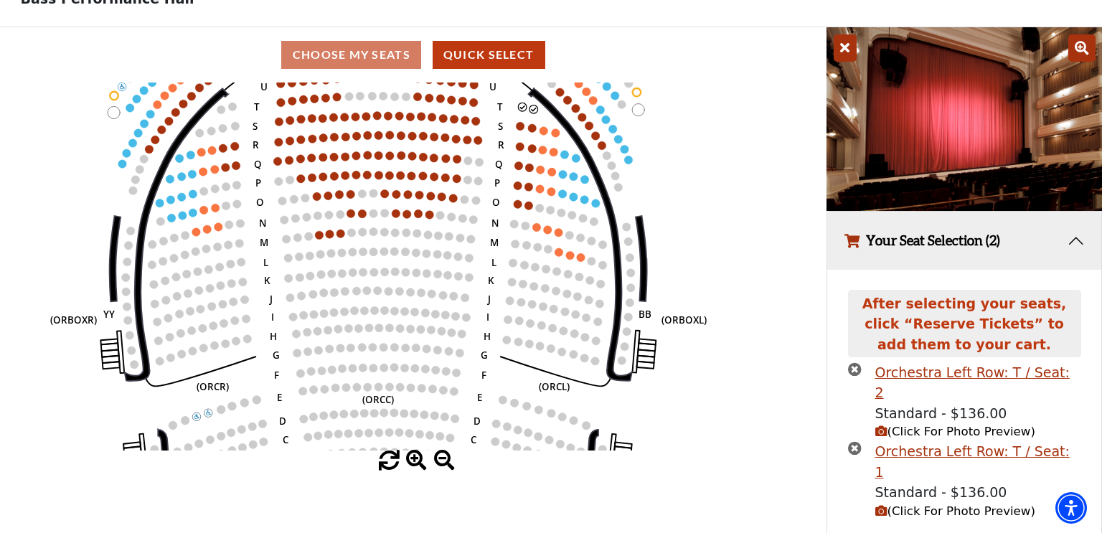
click at [657, 150] on icon "Left (ORPITL) Right (ORPITR) Center (ORPITC) ZZ AA YY BB ZA ZA (ORCL) (ORCR) (O…" at bounding box center [414, 267] width 744 height 368
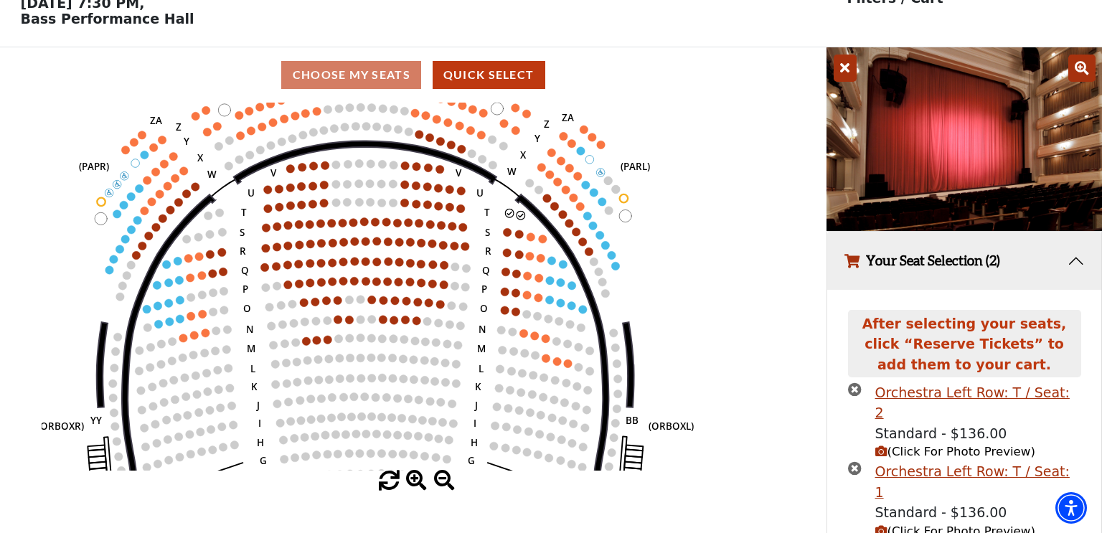
scroll to position [126, 0]
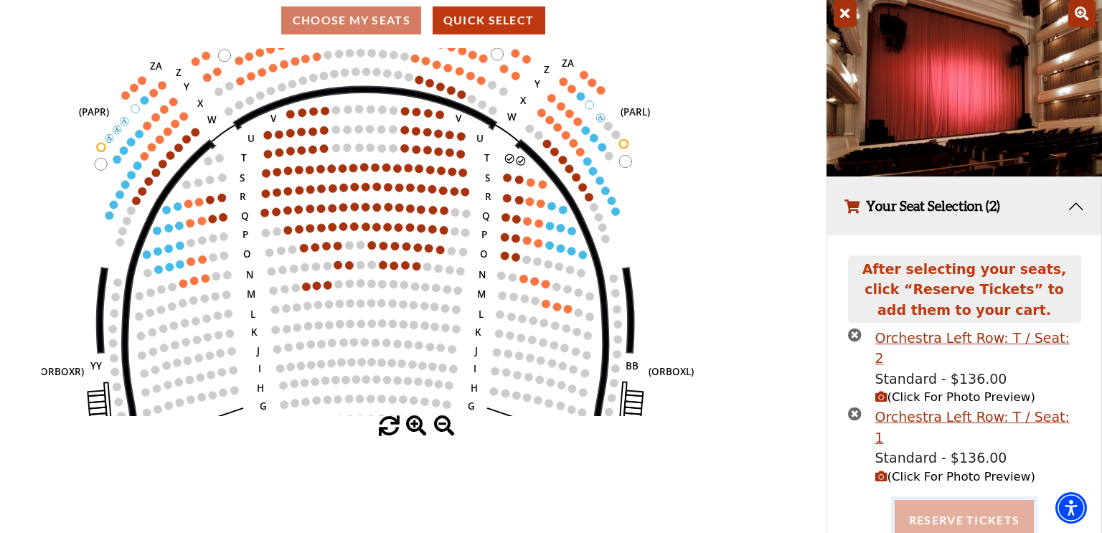
click at [981, 500] on button "Reserve Tickets" at bounding box center [964, 520] width 139 height 40
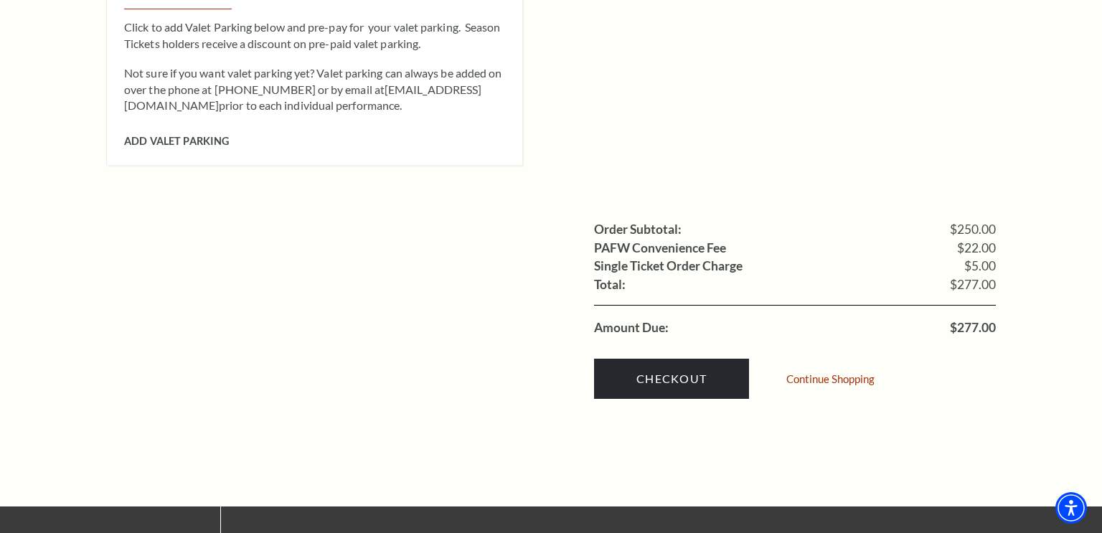
scroll to position [1297, 0]
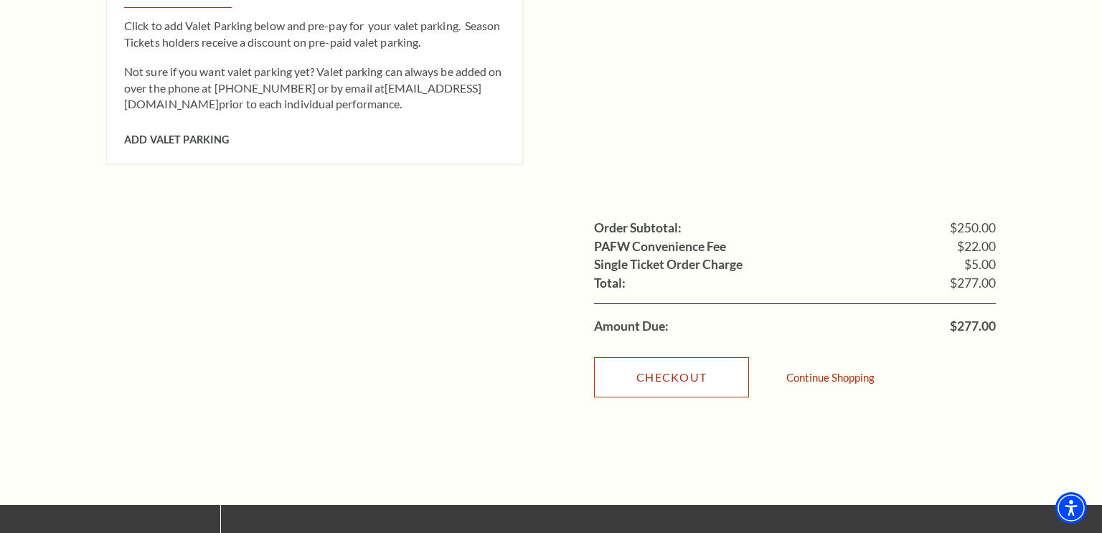
click at [710, 362] on link "Checkout" at bounding box center [671, 377] width 155 height 40
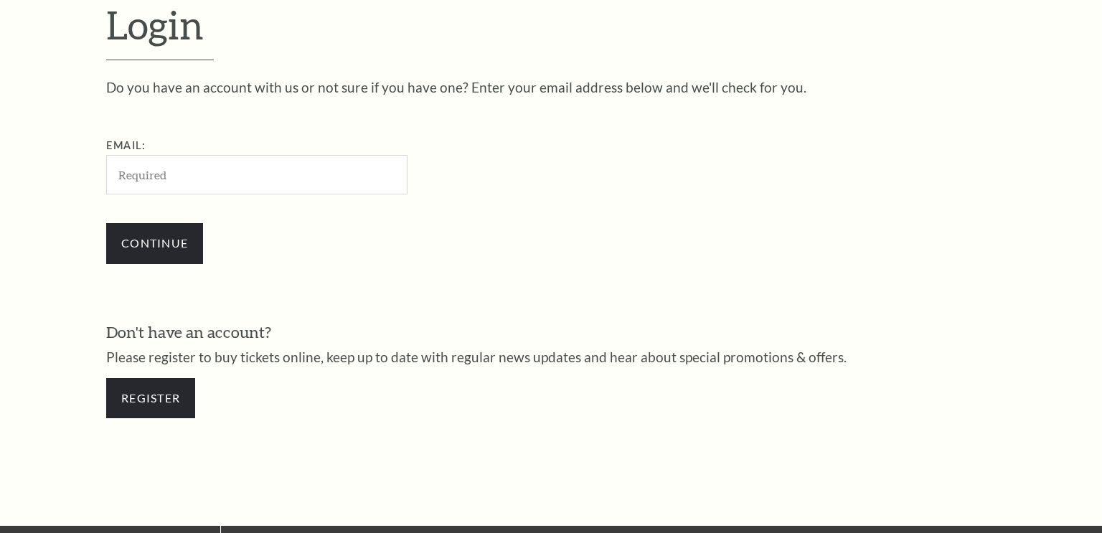
scroll to position [426, 0]
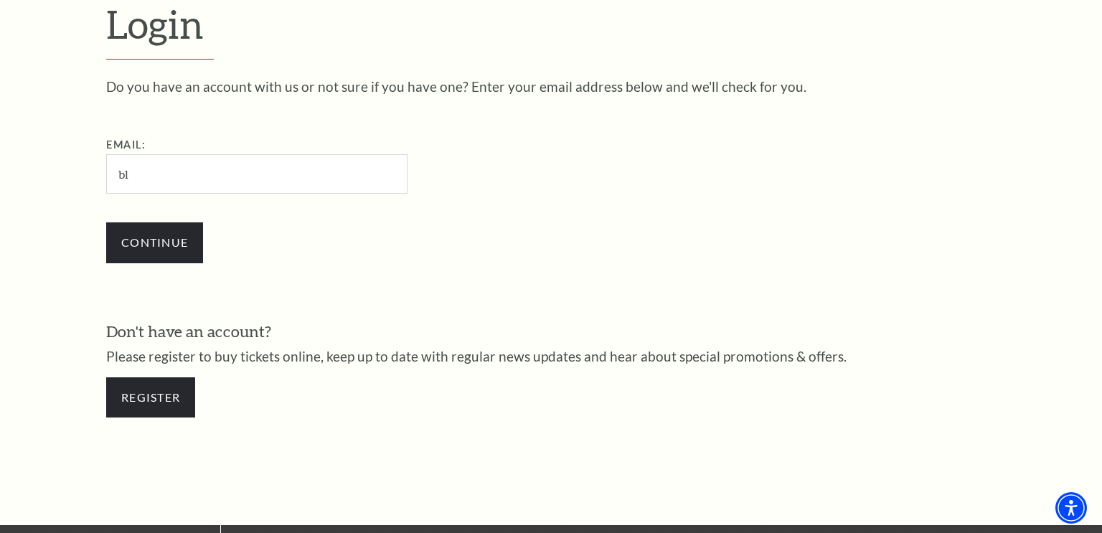
type input "BLC-SPECIAL_FI@MSN.COM"
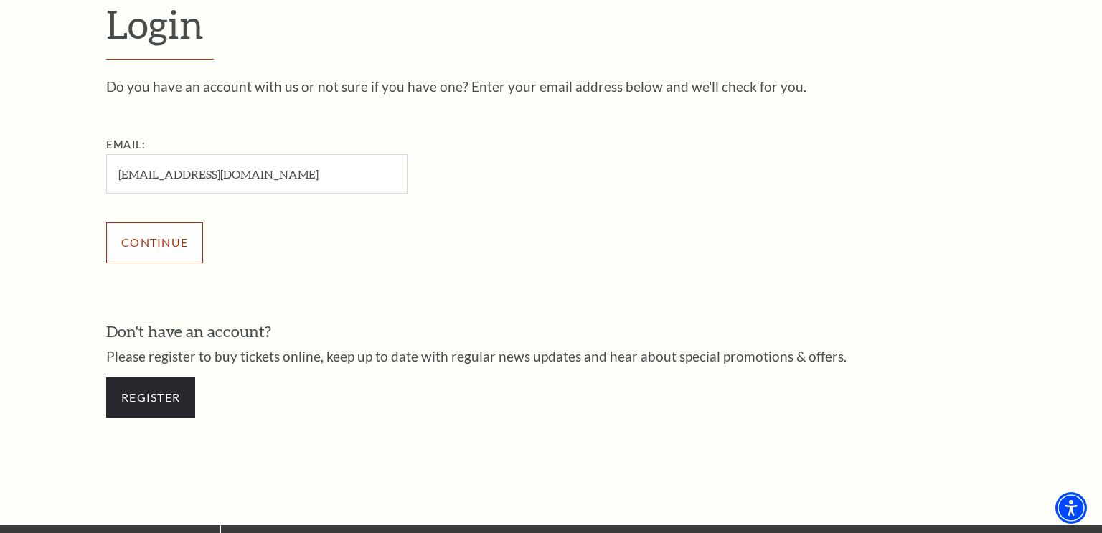
click at [164, 248] on input "Continue" at bounding box center [154, 242] width 97 height 40
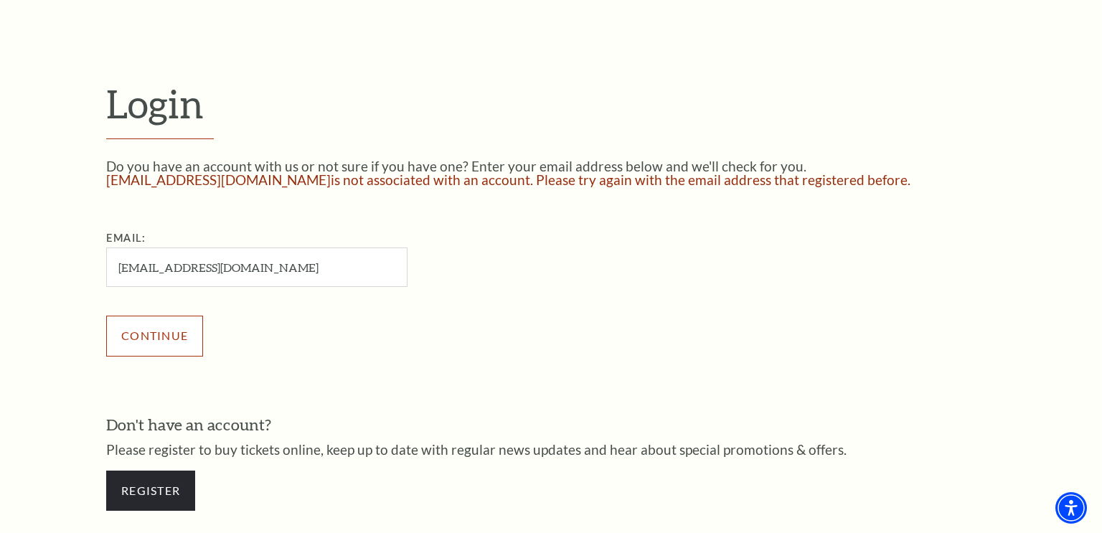
click at [177, 329] on input "Continue" at bounding box center [154, 336] width 97 height 40
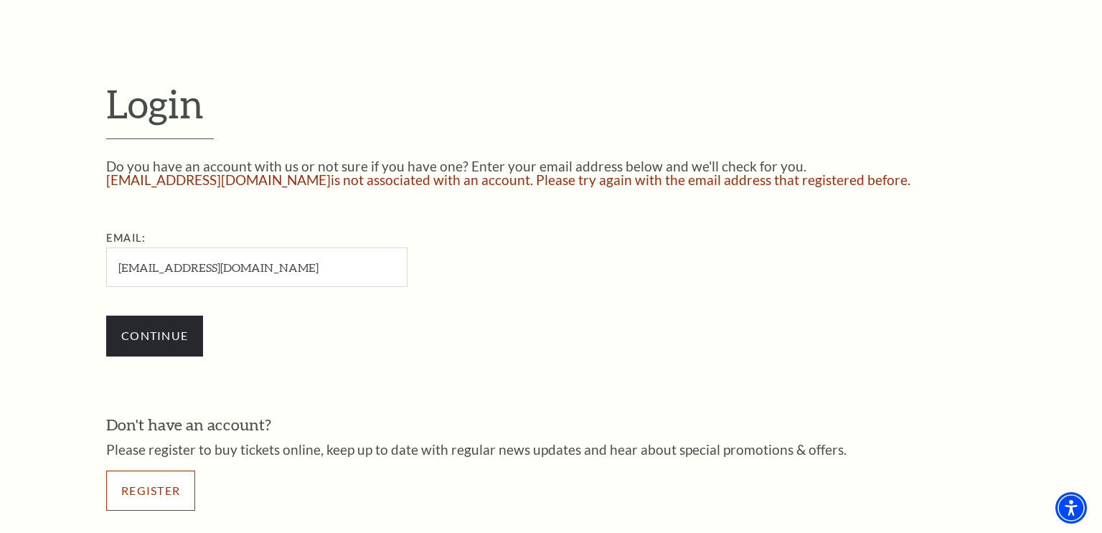
click at [174, 491] on link "Register" at bounding box center [150, 491] width 89 height 40
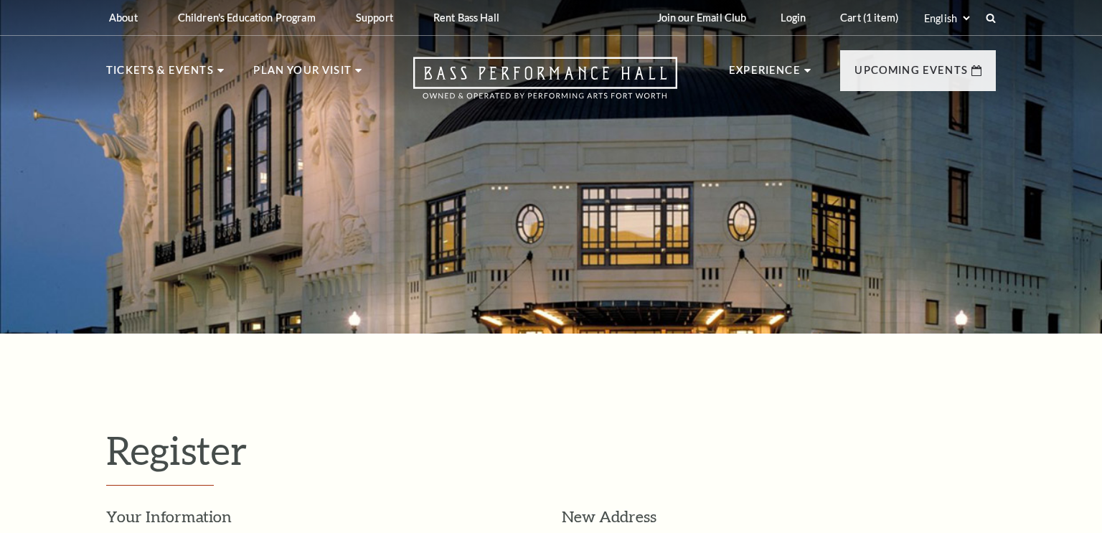
select select "1"
select select "[GEOGRAPHIC_DATA]"
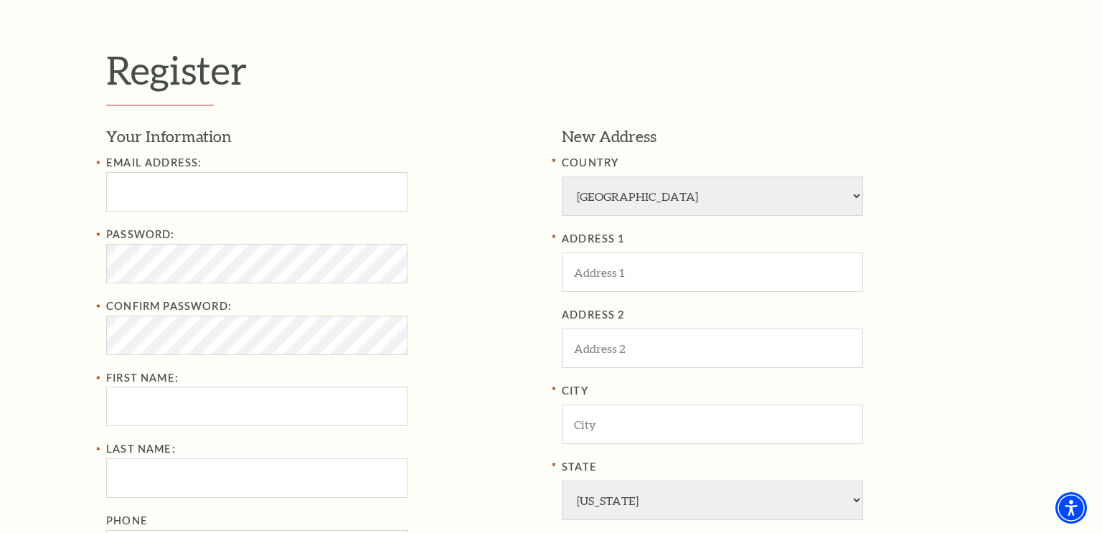
scroll to position [382, 0]
click at [230, 176] on input "Email Address:" at bounding box center [256, 190] width 301 height 39
type input "BLC-SPECIAL_FI@MSN.COM"
type input "KELLY"
type input "PETERSON"
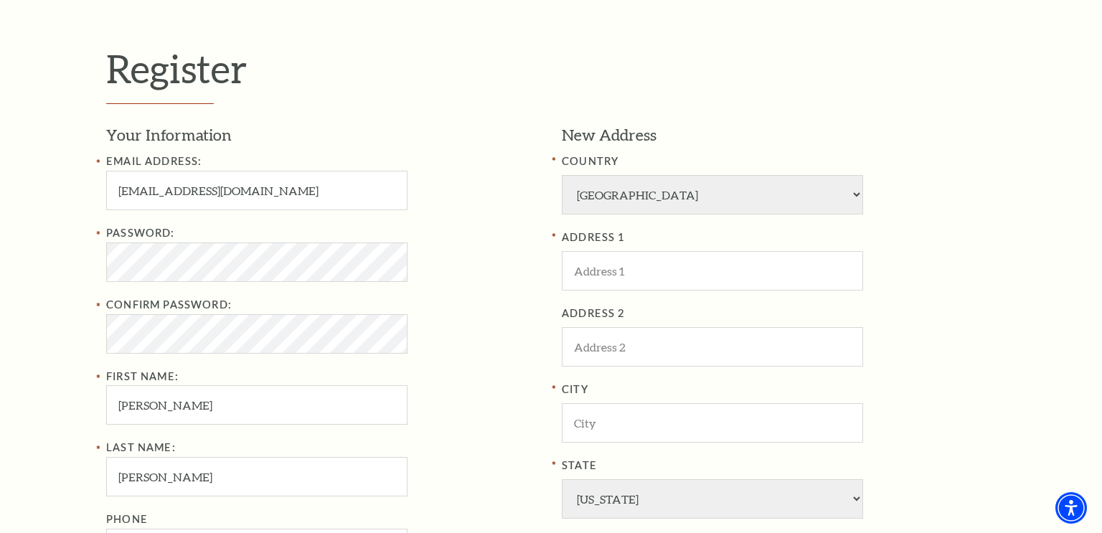
type input "8175684870"
type input "4615 Kelsey Ln"
type input "Arlington"
type input "76017"
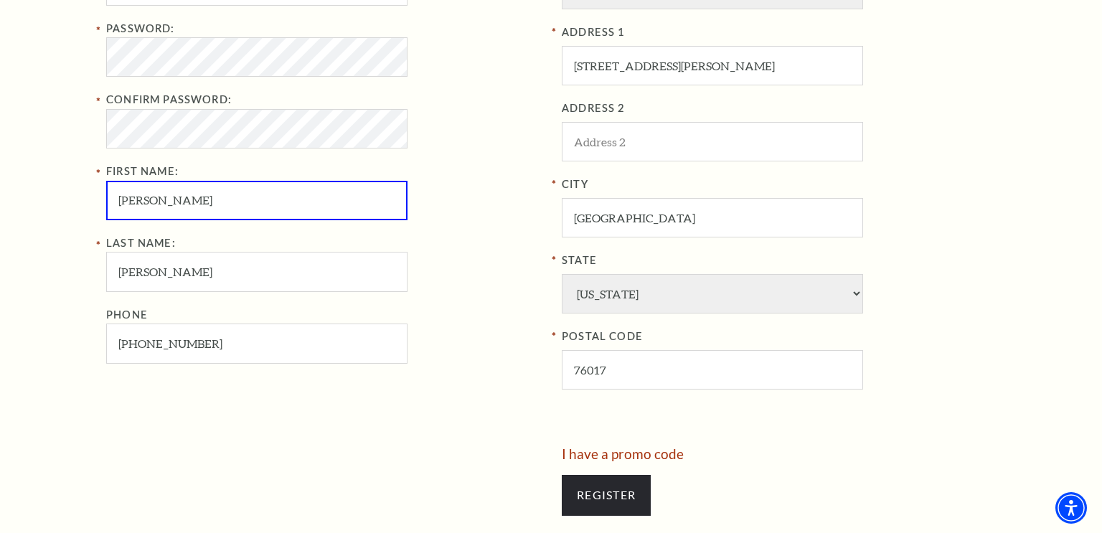
scroll to position [593, 0]
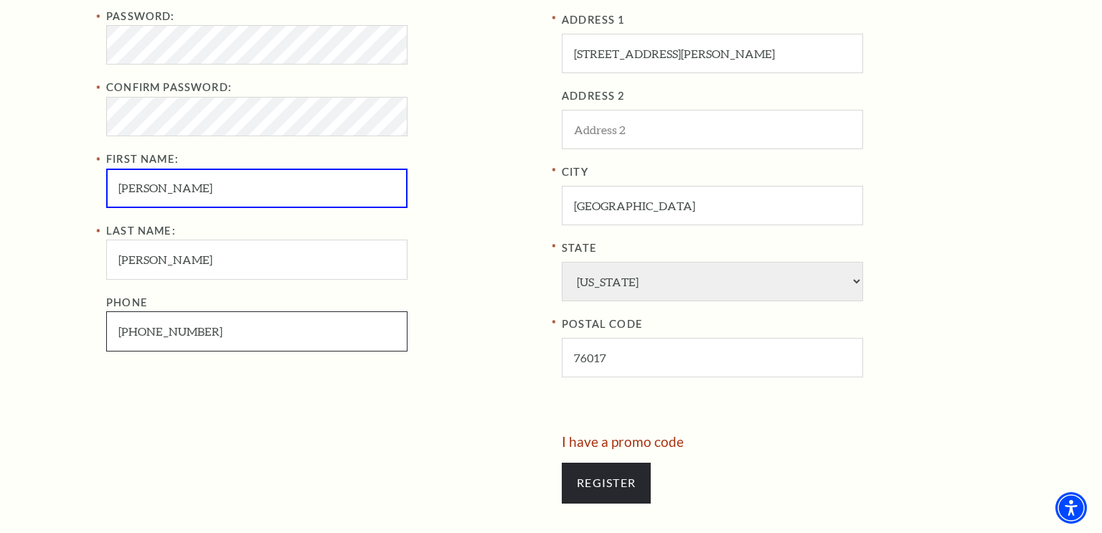
click at [231, 326] on input "817-568-4870" at bounding box center [256, 330] width 301 height 39
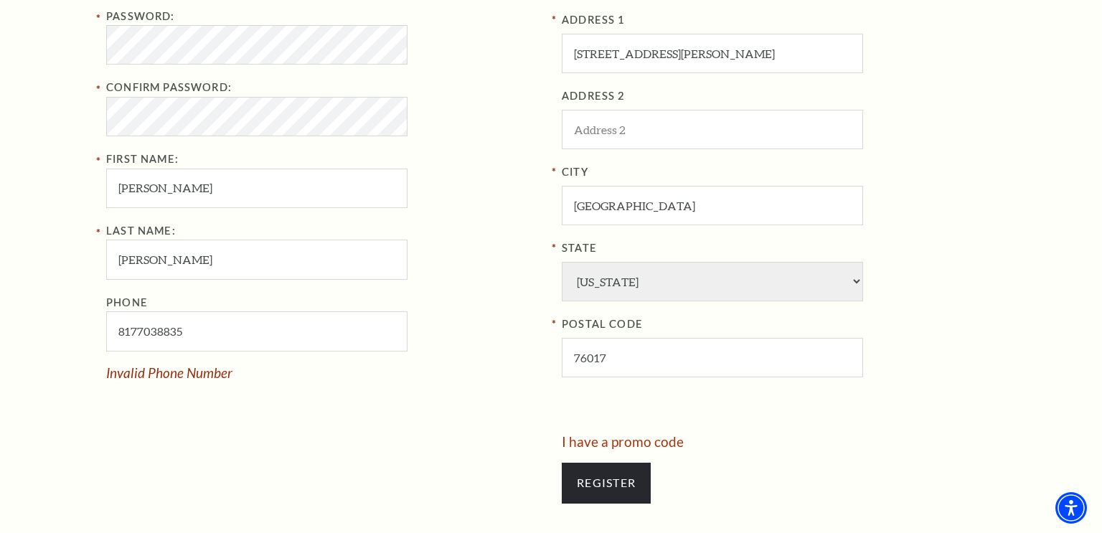
type input "817-703-8835"
type input "FED EX OR UPS ONLY CALL4 USPS"
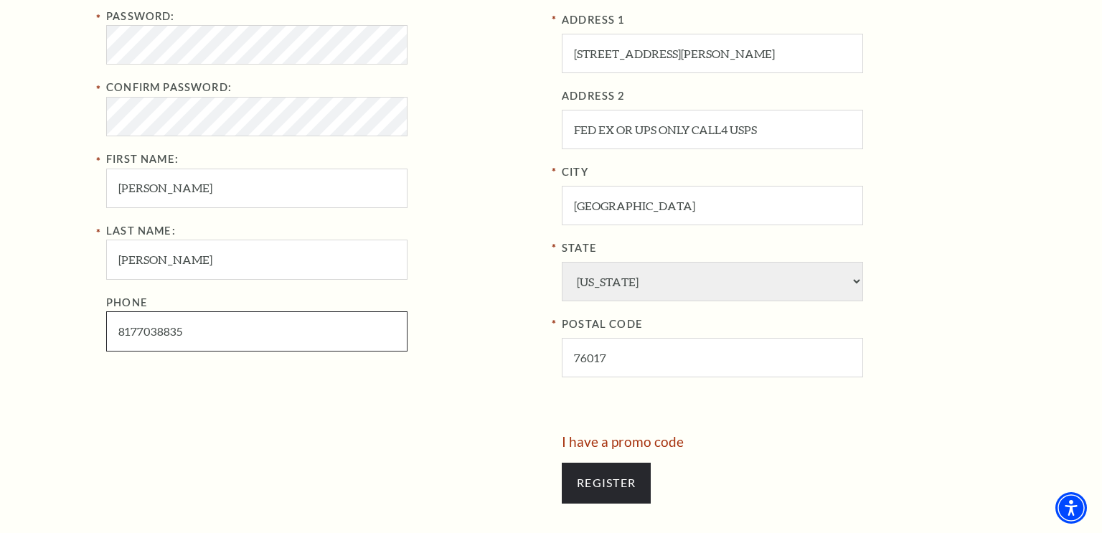
type input "817-703-8835"
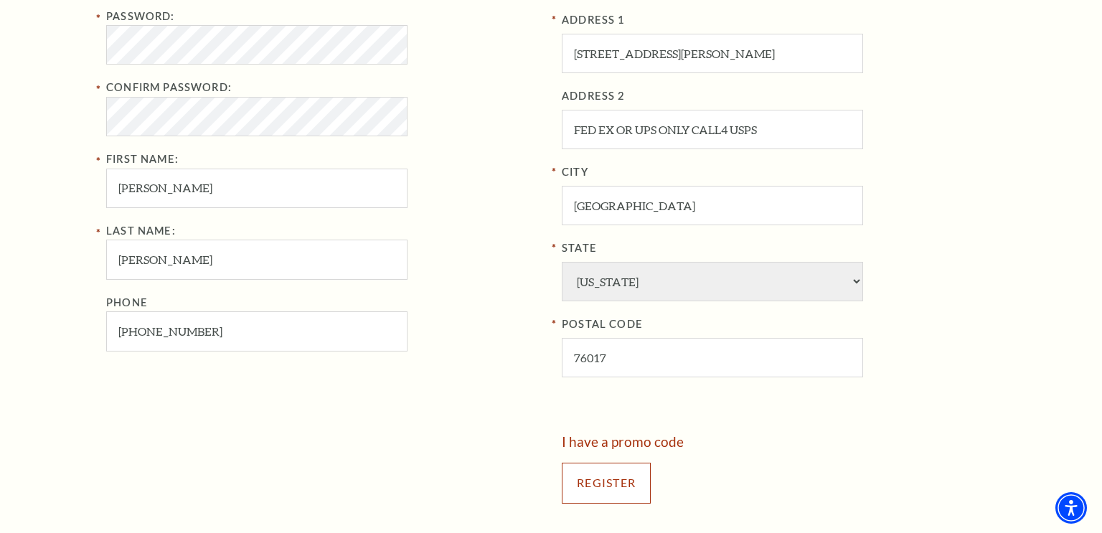
click at [605, 481] on input "Register" at bounding box center [606, 483] width 89 height 40
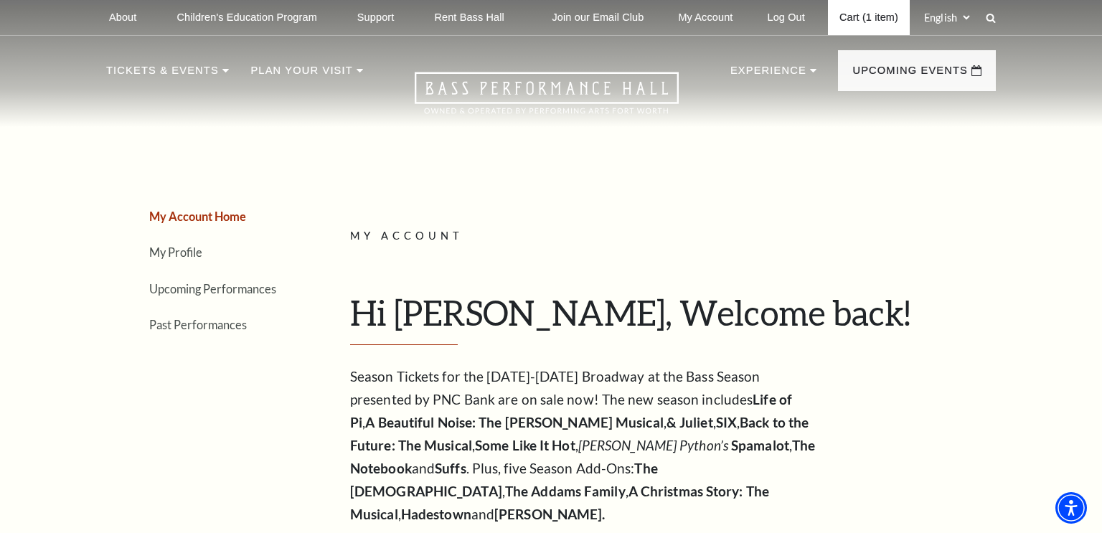
click at [886, 17] on link "Cart (1 item)" at bounding box center [869, 17] width 82 height 35
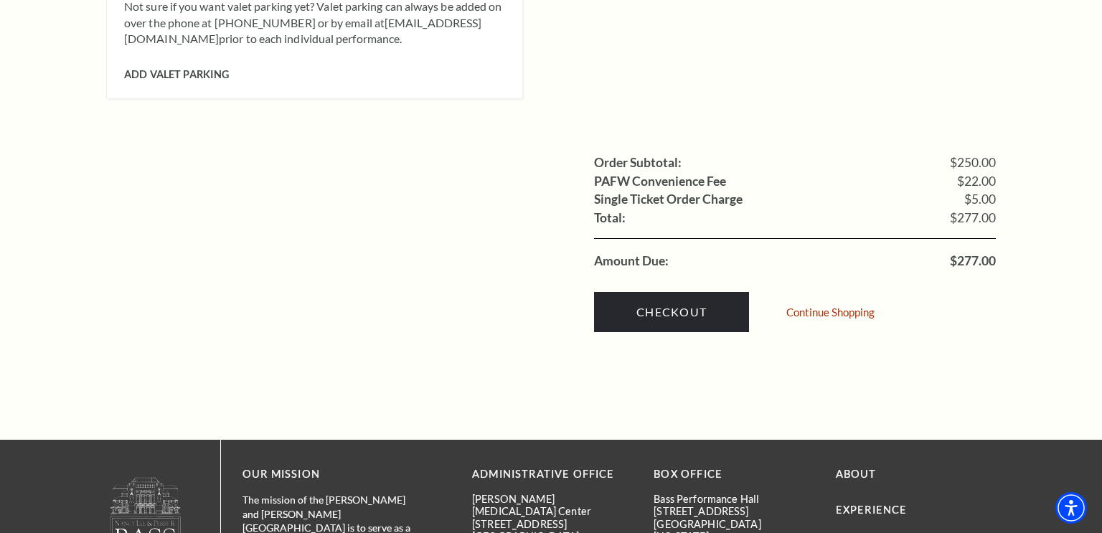
scroll to position [1369, 0]
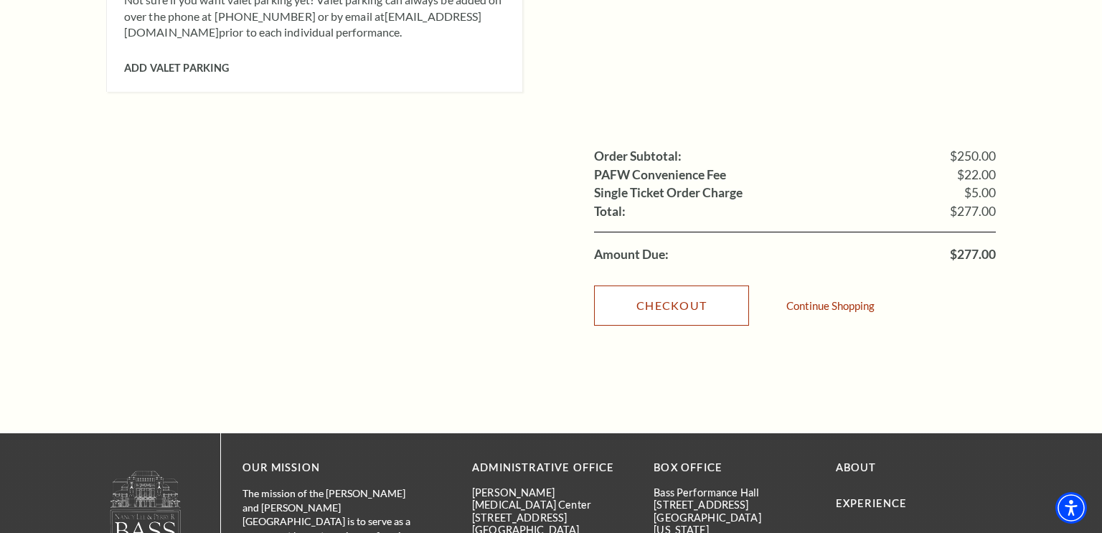
click at [710, 286] on link "Checkout" at bounding box center [671, 306] width 155 height 40
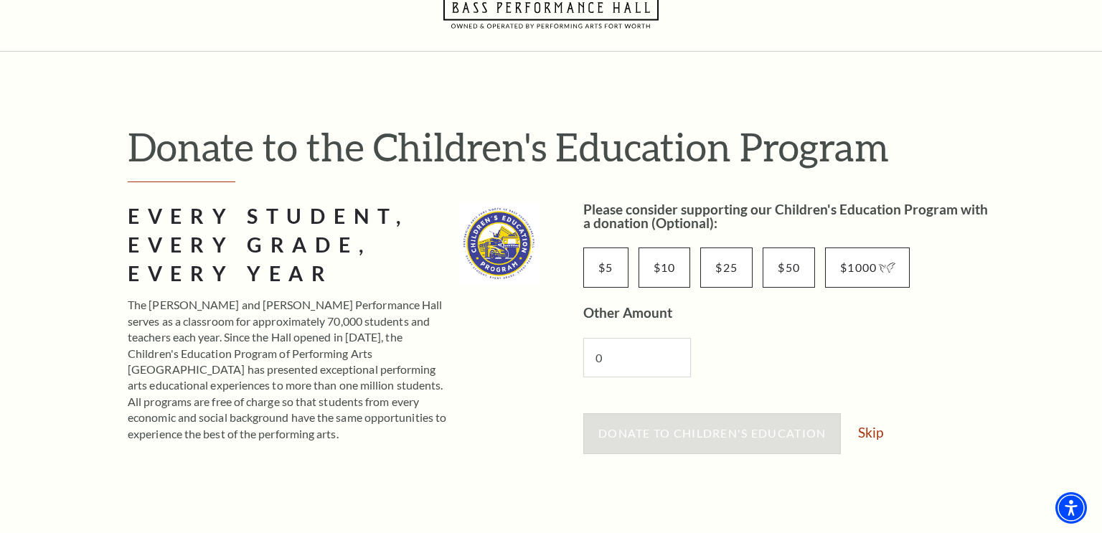
scroll to position [56, 0]
click at [874, 430] on link "Skip" at bounding box center [870, 433] width 25 height 14
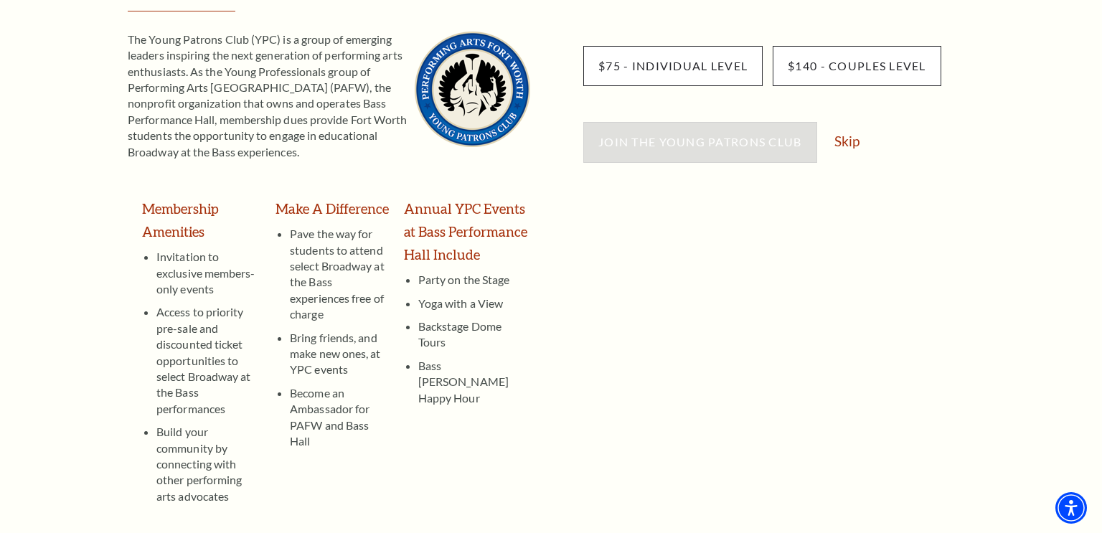
scroll to position [229, 0]
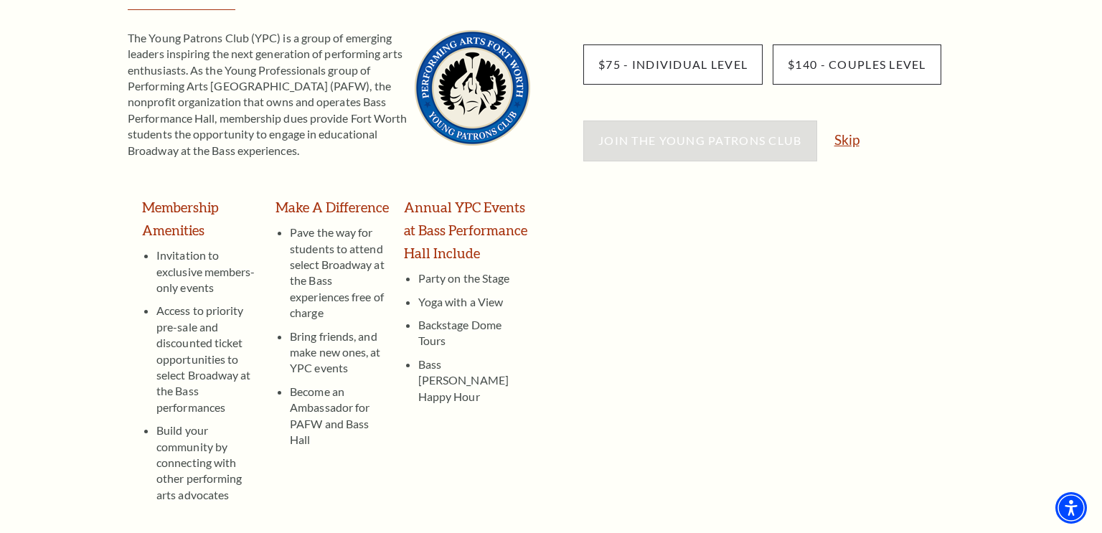
click at [852, 137] on link "Skip" at bounding box center [846, 140] width 25 height 14
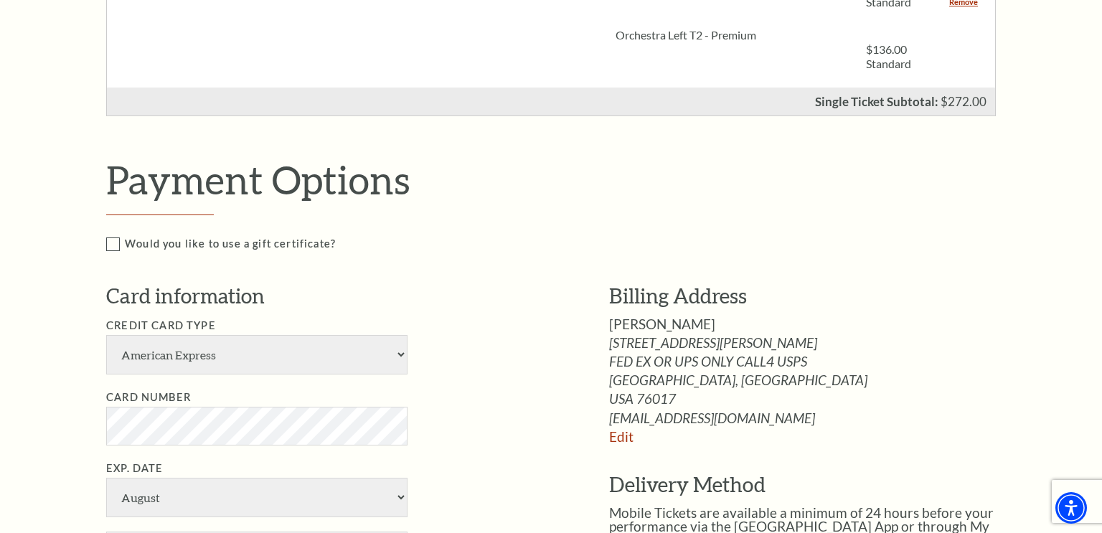
scroll to position [519, 0]
click at [623, 431] on link "Edit" at bounding box center [621, 436] width 24 height 17
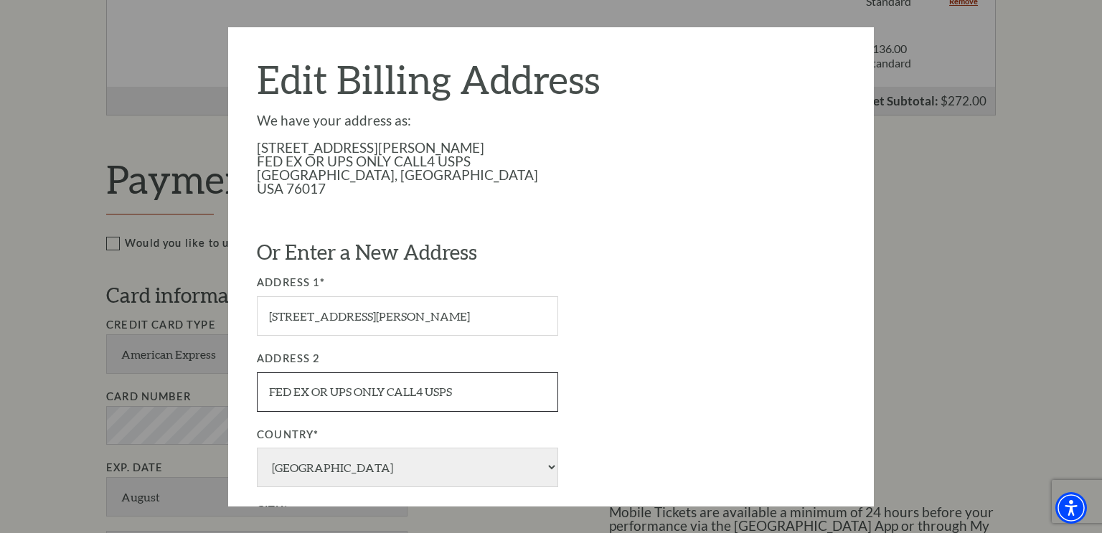
click at [387, 393] on input "FED EX OR UPS ONLY CALL4 USPS" at bounding box center [407, 391] width 301 height 39
click at [499, 381] on input "FED EX OR UPS ONLY CALL4 USPS" at bounding box center [407, 391] width 301 height 39
type input "F"
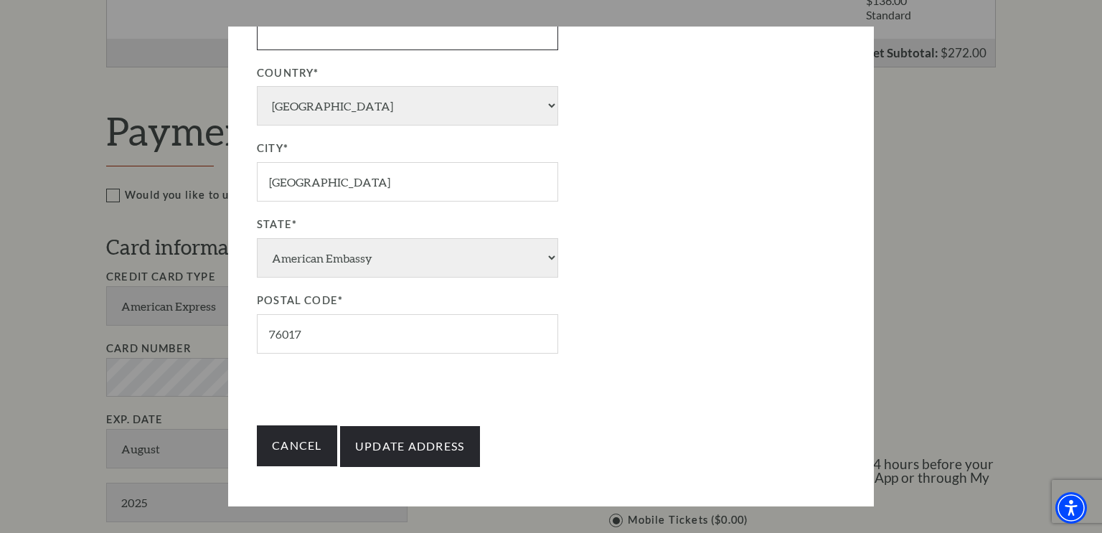
scroll to position [570, 0]
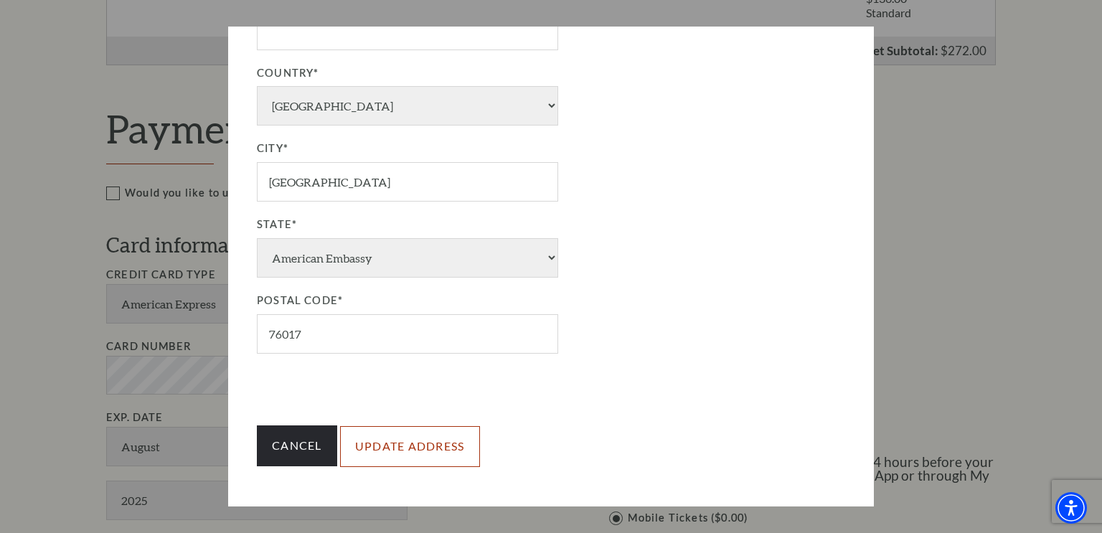
click at [420, 453] on input "Update Address" at bounding box center [410, 446] width 140 height 40
type input "Update Address"
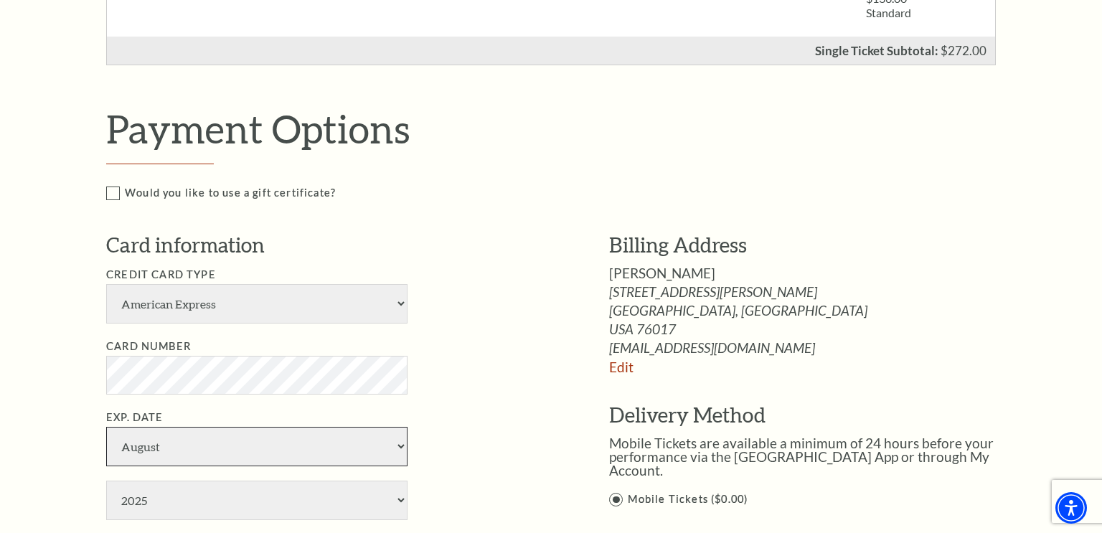
select select "5"
select select "2027"
type input "4174"
type input "Kelly M Peterson"
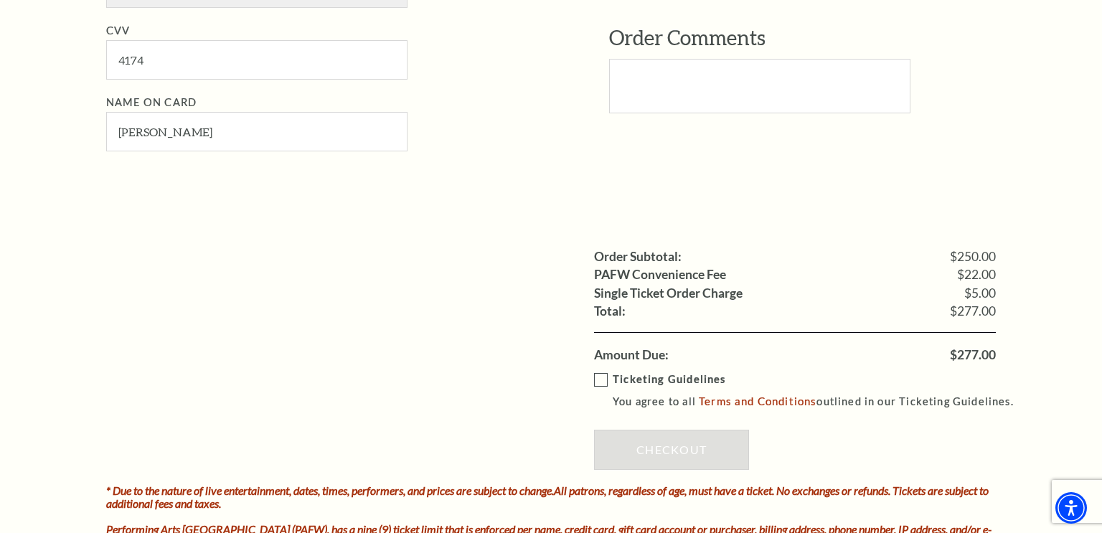
scroll to position [1085, 0]
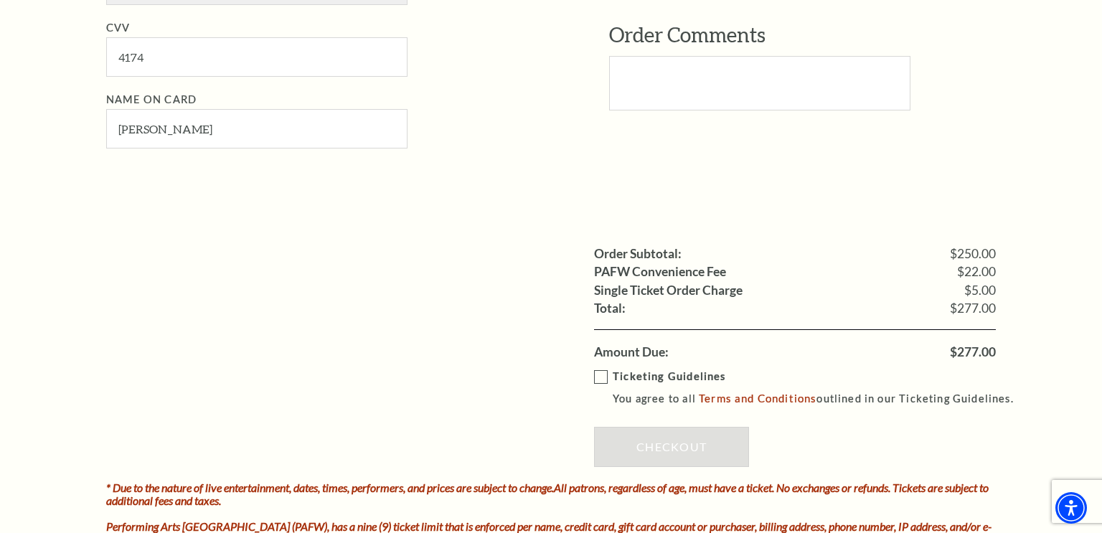
click at [604, 370] on label "Ticketing Guidelines You agree to all Terms and Conditions outlined in our Tick…" at bounding box center [810, 387] width 433 height 39
click at [0, 0] on input "Ticketing Guidelines You agree to all Terms and Conditions outlined in our Tick…" at bounding box center [0, 0] width 0 height 0
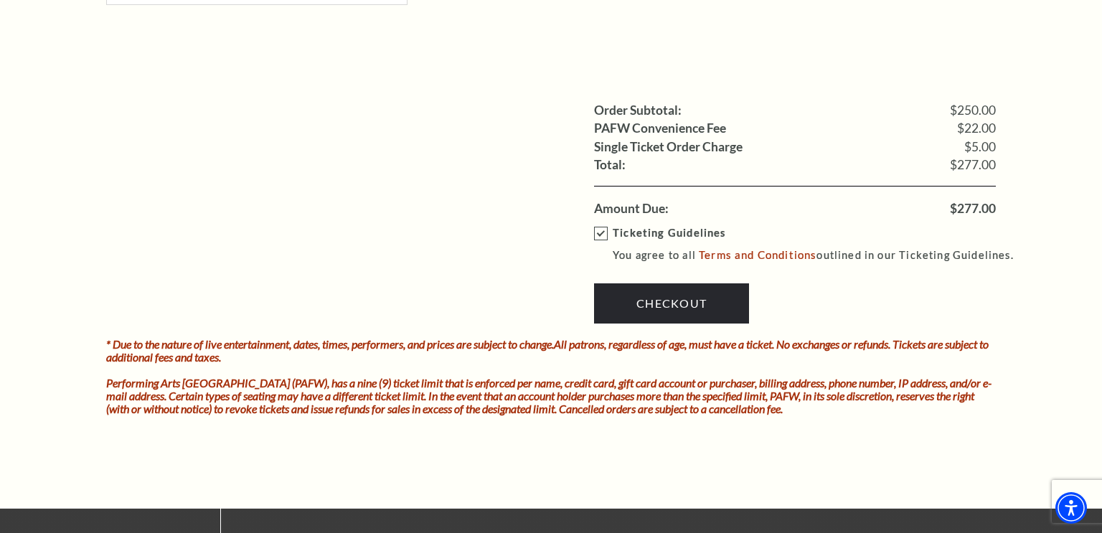
scroll to position [1223, 0]
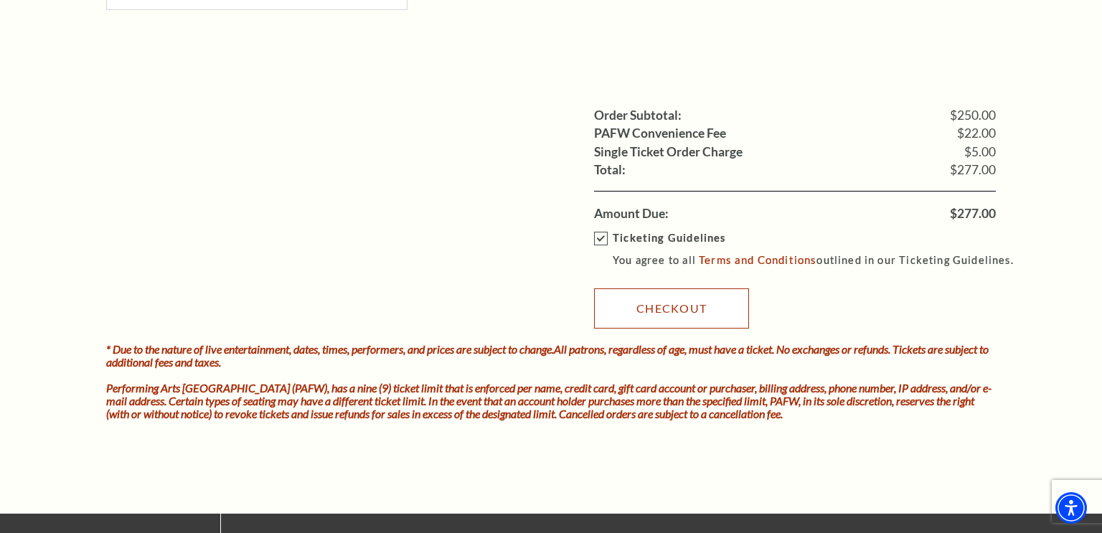
click at [697, 307] on link "Checkout" at bounding box center [671, 308] width 155 height 40
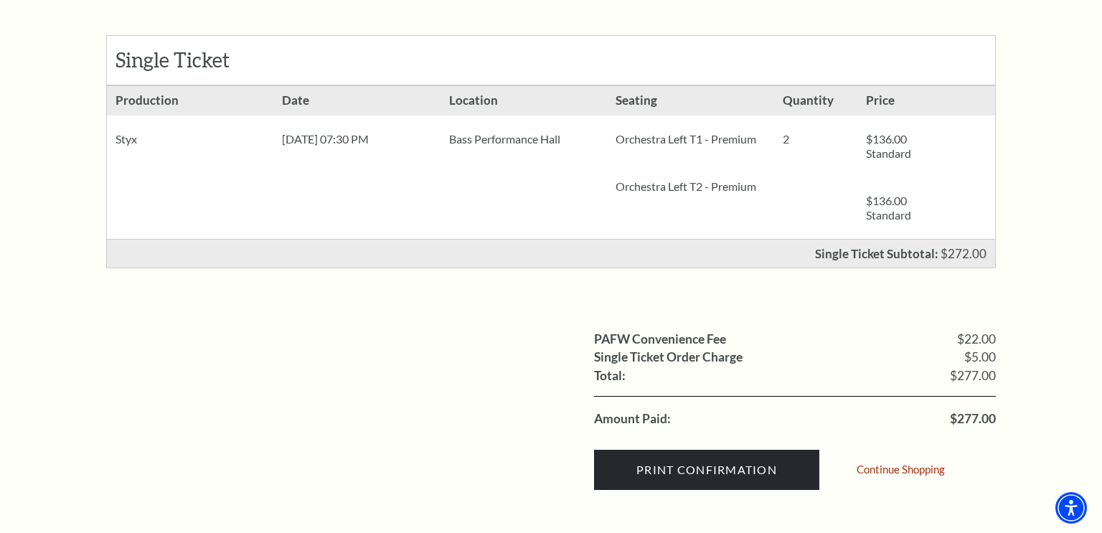
scroll to position [278, 0]
